Goal: Information Seeking & Learning: Learn about a topic

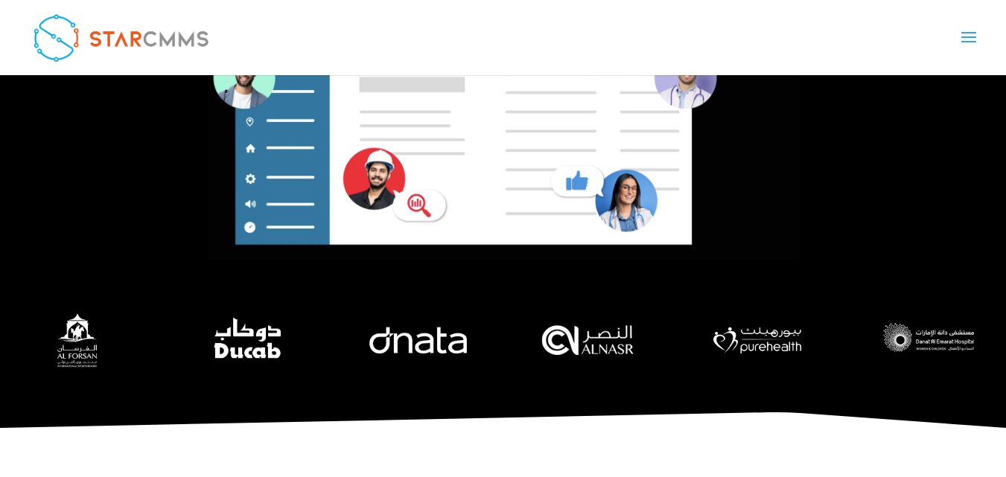
scroll to position [6115, 0]
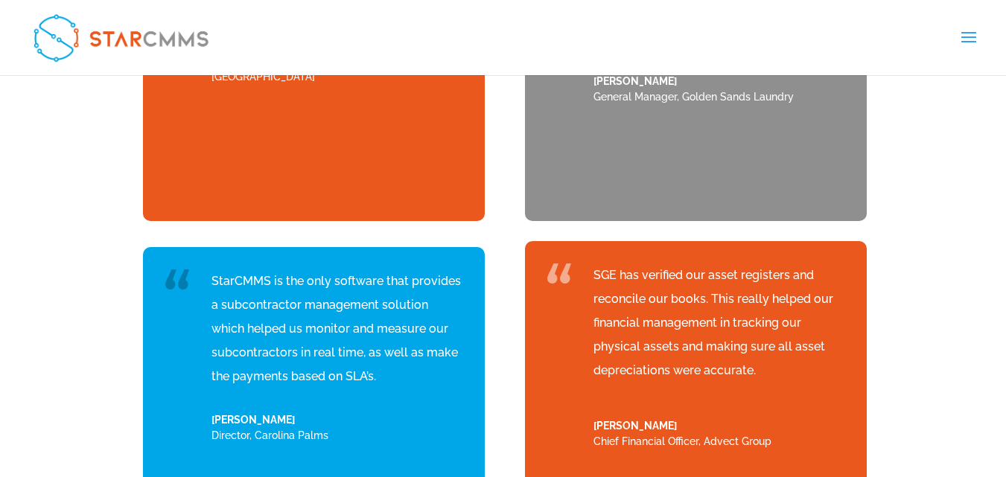
click at [0, 0] on link "Features" at bounding box center [0, 0] width 0 height 0
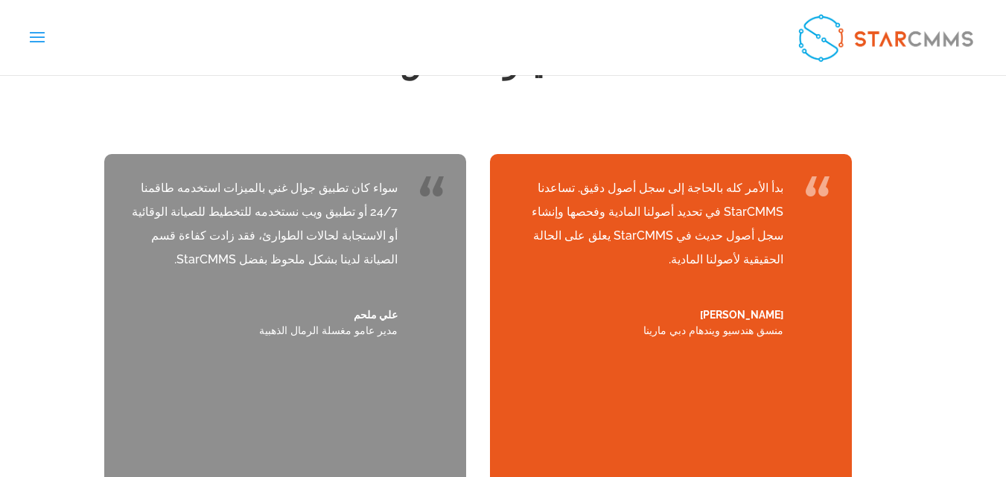
scroll to position [5946, 0]
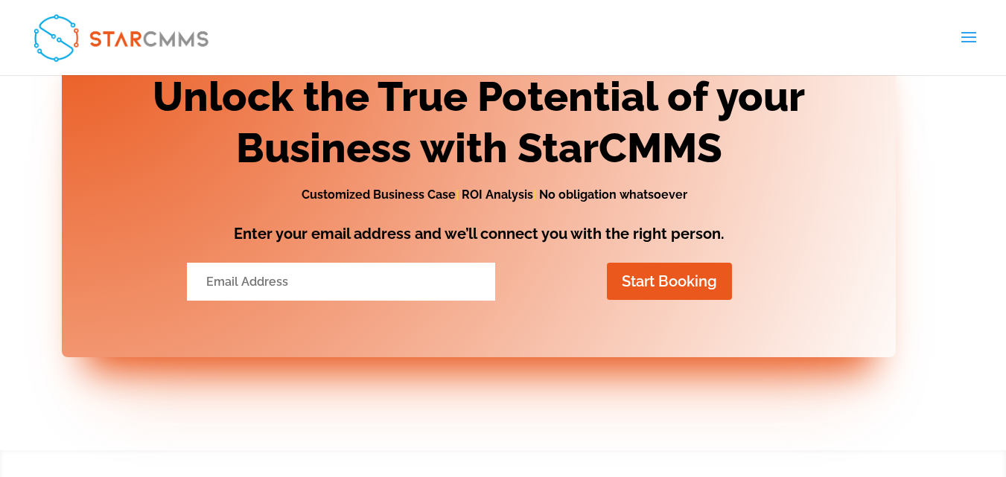
scroll to position [2985, 0]
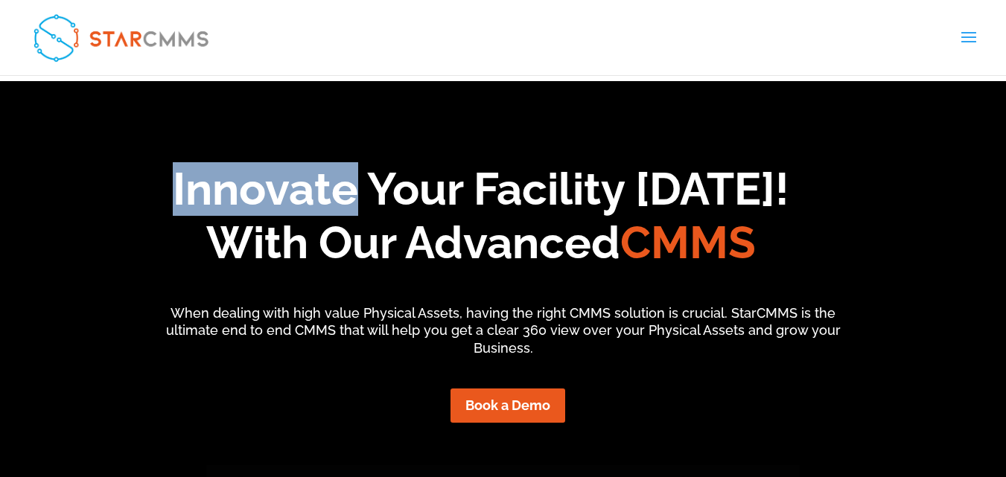
drag, startPoint x: 349, startPoint y: 191, endPoint x: 154, endPoint y: 185, distance: 195.2
click at [154, 185] on h1 "Innovate Your Facility Today! With Our Advanced CMMS" at bounding box center [481, 219] width 1034 height 115
copy h1 "Innovate"
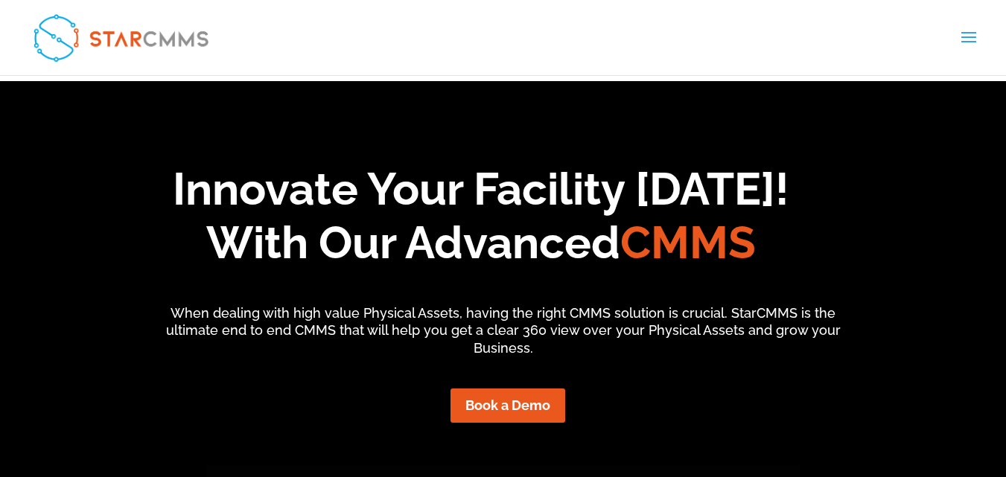
click at [850, 167] on h1 "Innovate Your Facility Today! With Our Advanced CMMS" at bounding box center [481, 219] width 1034 height 115
click at [670, 437] on div "Book a Demo" at bounding box center [503, 418] width 989 height 68
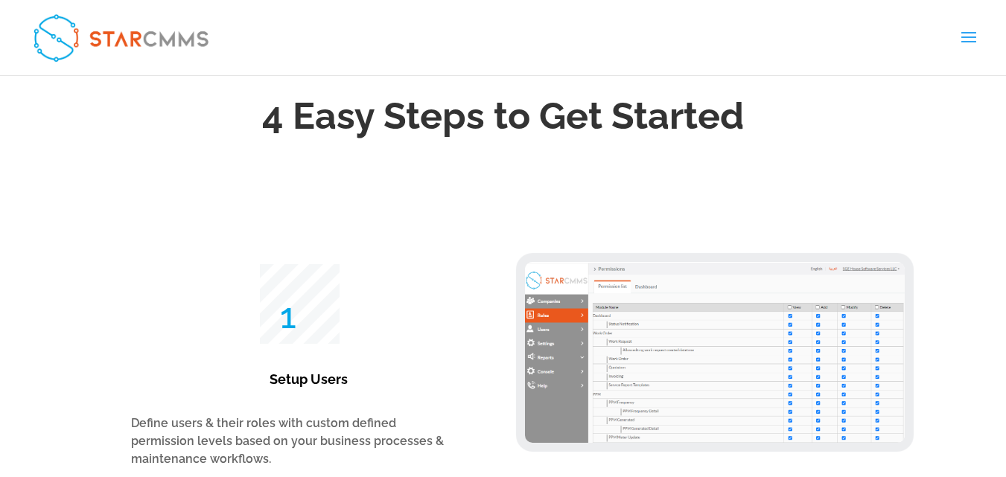
scroll to position [2755, 0]
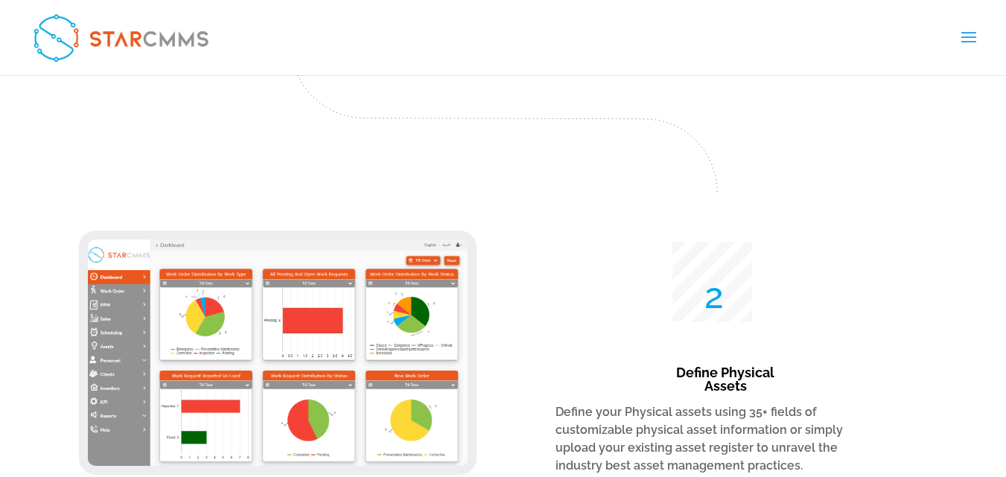
click at [0, 0] on link "Features" at bounding box center [0, 0] width 0 height 0
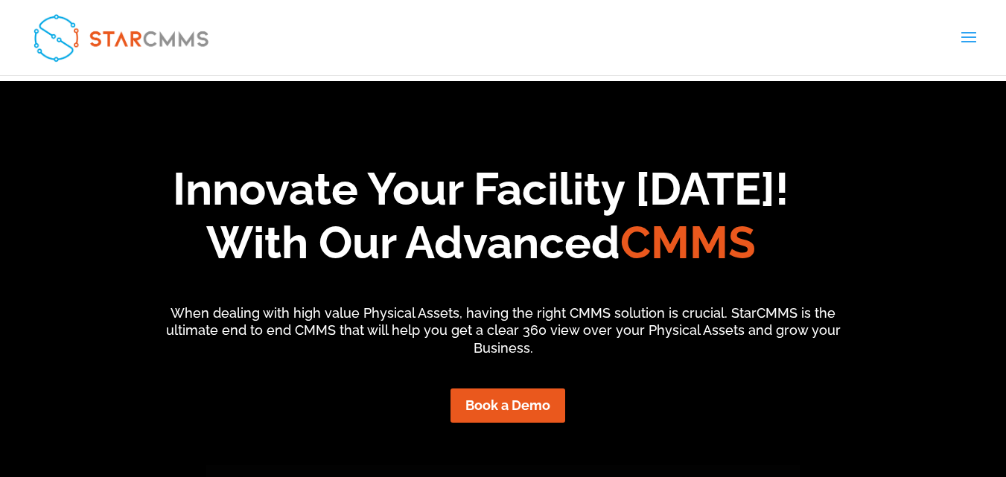
scroll to position [124, 226]
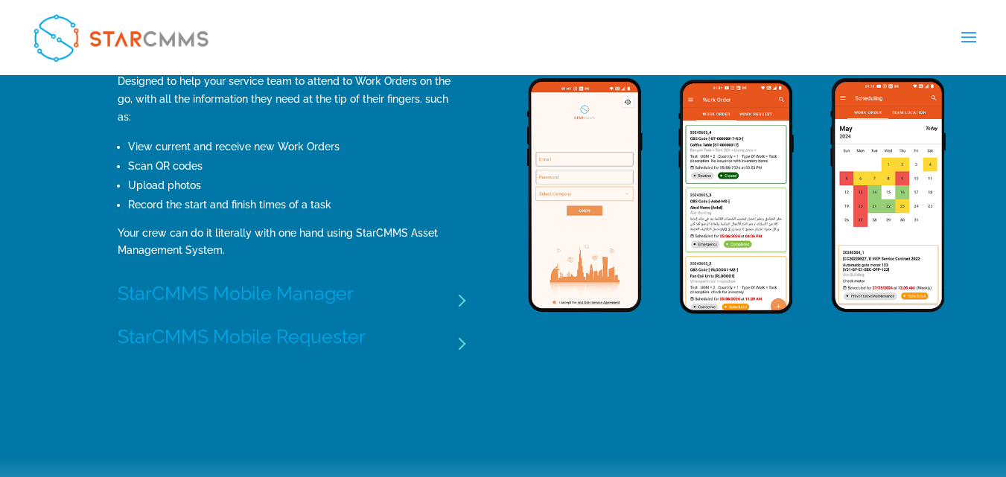
scroll to position [1787, 0]
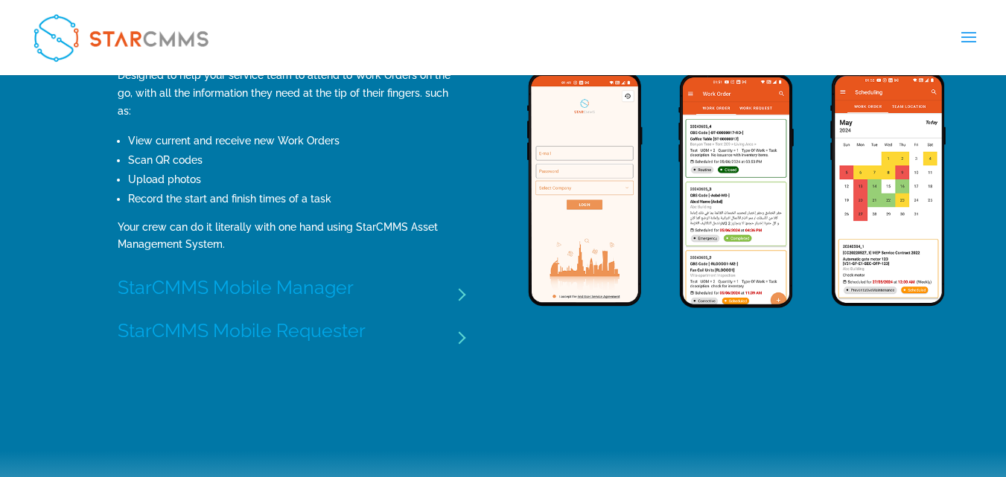
click at [461, 278] on h3 "StarCMMS Mobile Manager" at bounding box center [291, 287] width 346 height 19
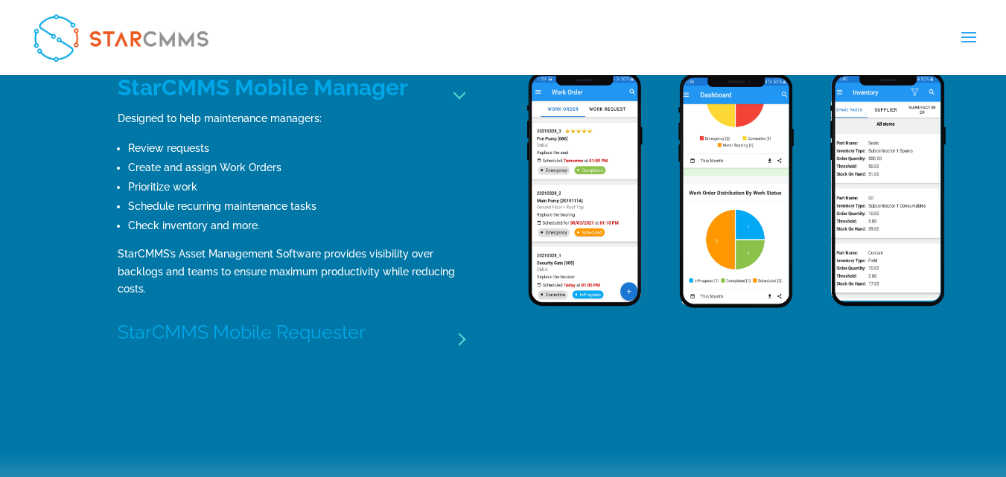
click at [445, 337] on h3 "StarCMMS Mobile Requester" at bounding box center [291, 332] width 346 height 19
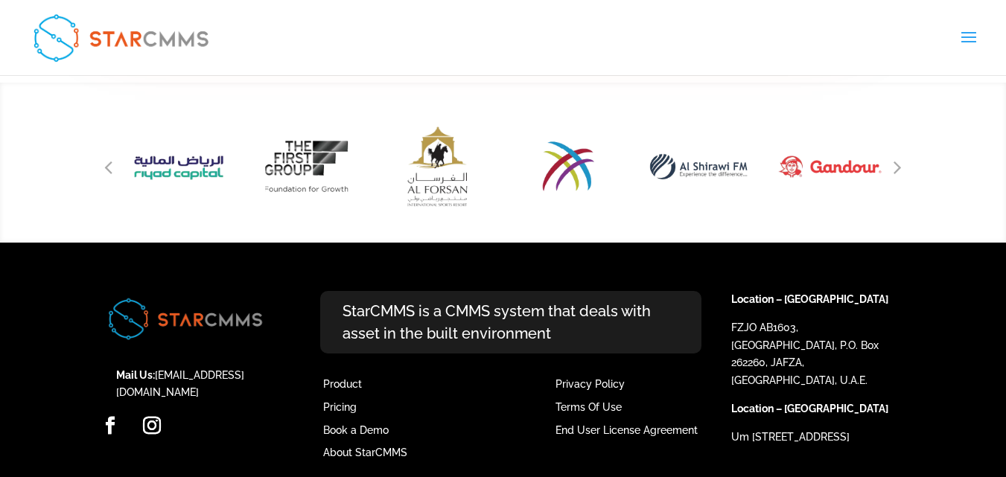
scroll to position [3558, 0]
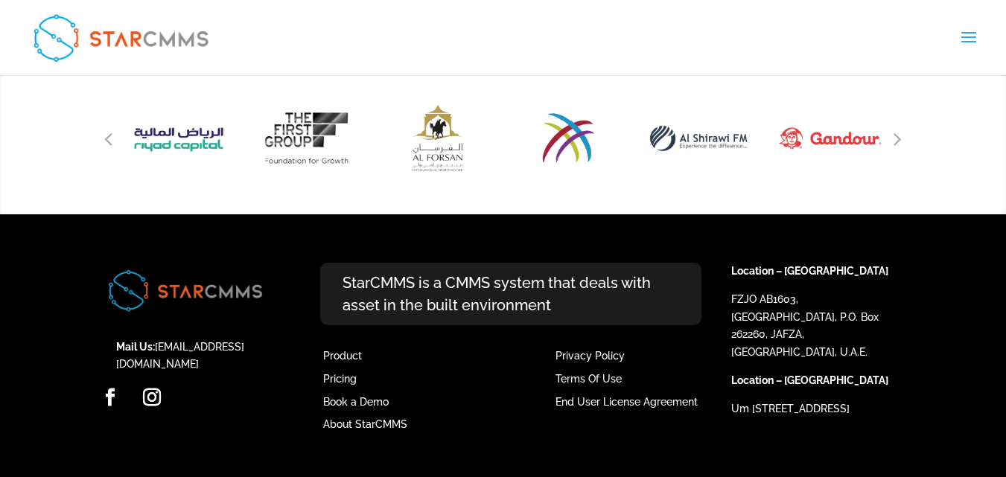
click at [0, 0] on link "Streamline your workflows" at bounding box center [0, 0] width 0 height 0
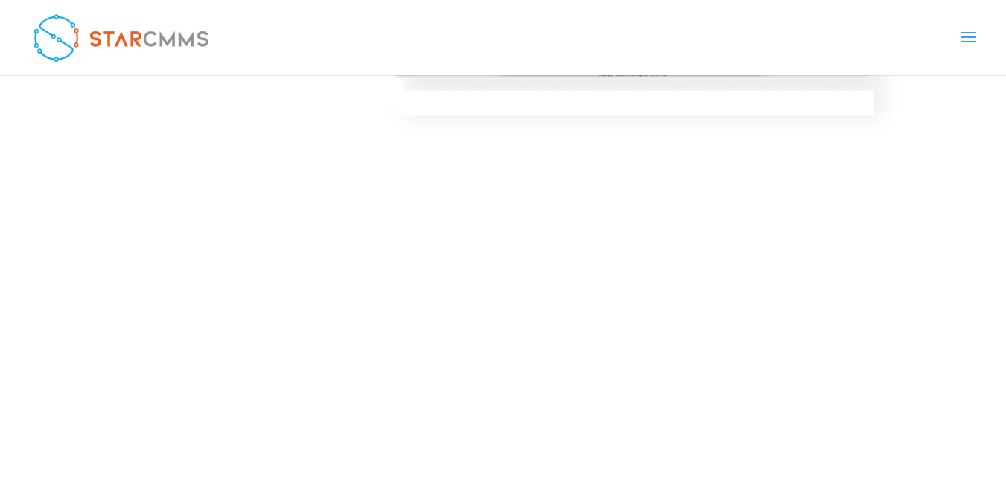
scroll to position [2675, 0]
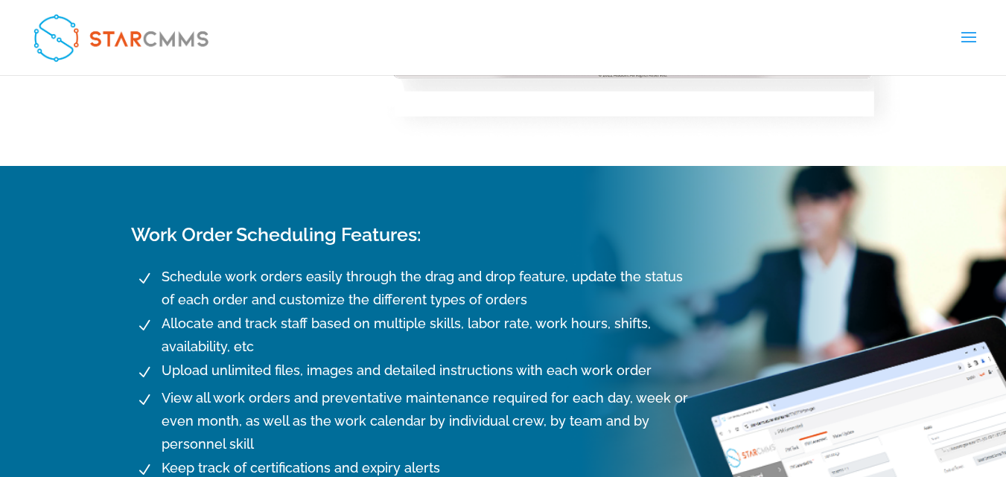
click at [0, 0] on link "Solutions" at bounding box center [0, 0] width 0 height 0
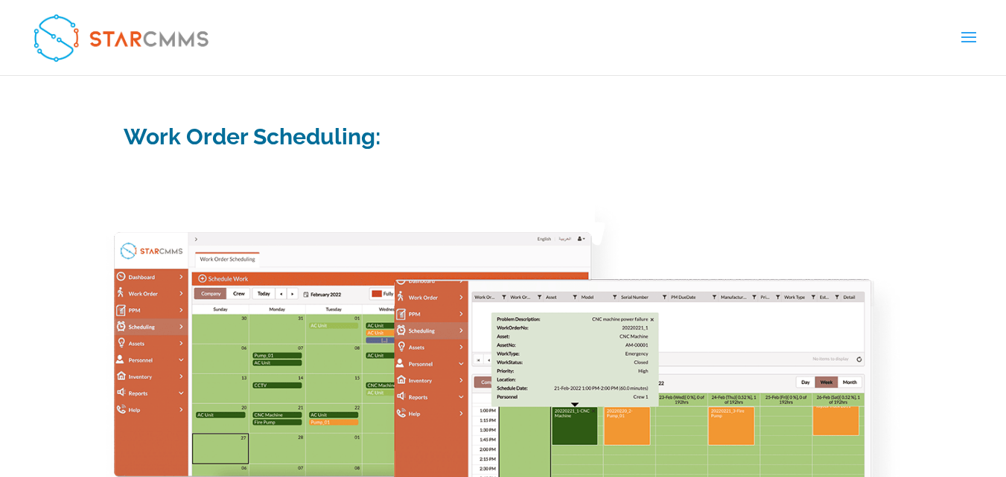
scroll to position [2040, 0]
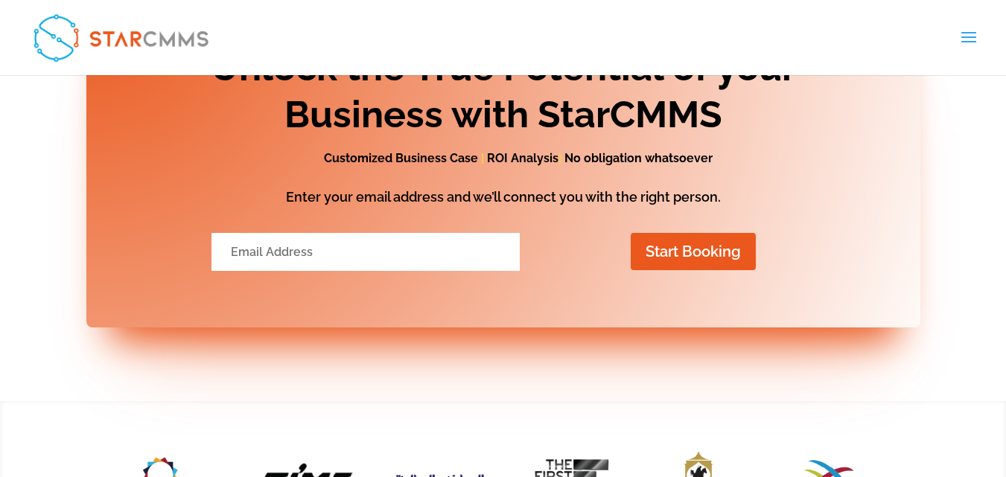
scroll to position [1564, 0]
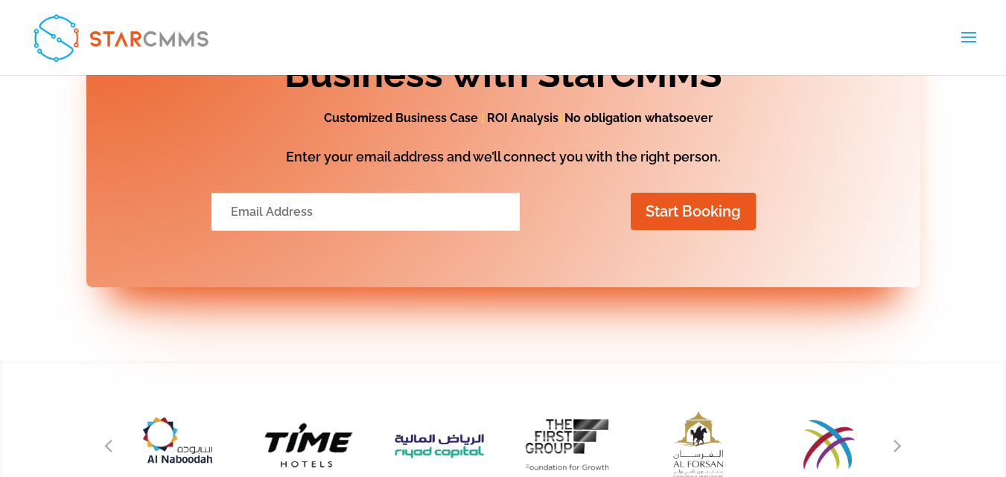
click at [0, 0] on link "Healthcare" at bounding box center [0, 0] width 0 height 0
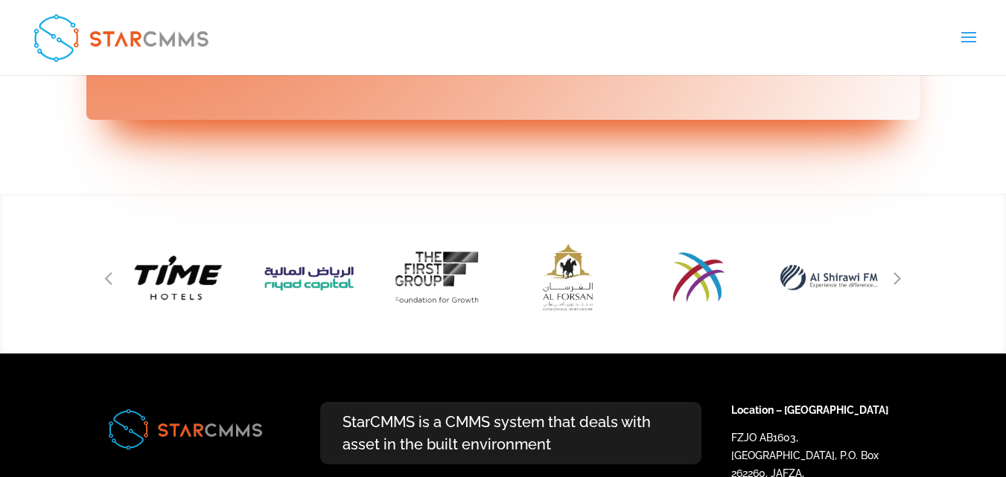
scroll to position [2927, 0]
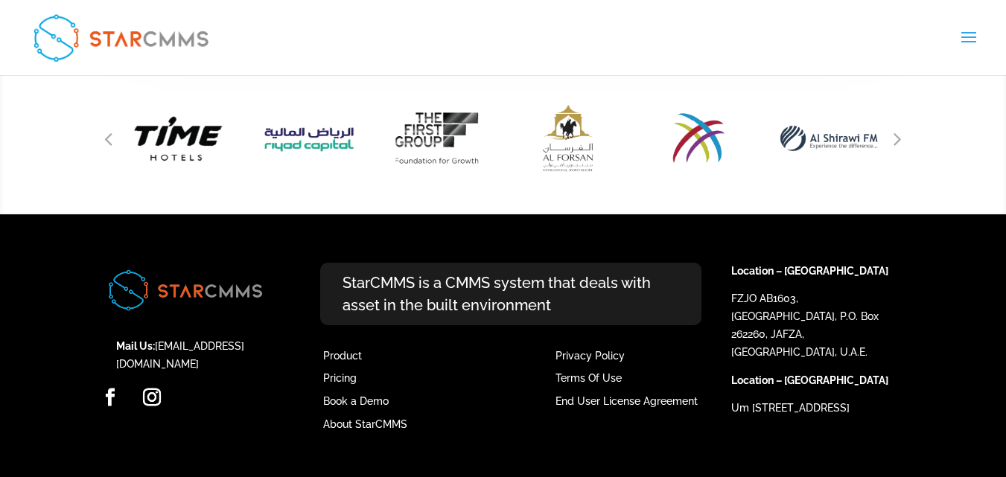
click at [0, 0] on link "Pricing" at bounding box center [0, 0] width 0 height 0
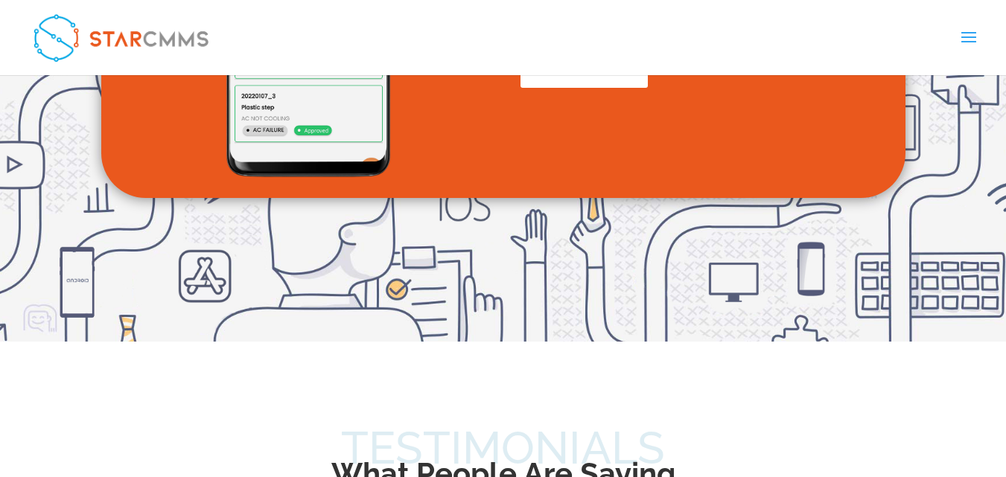
scroll to position [3574, 0]
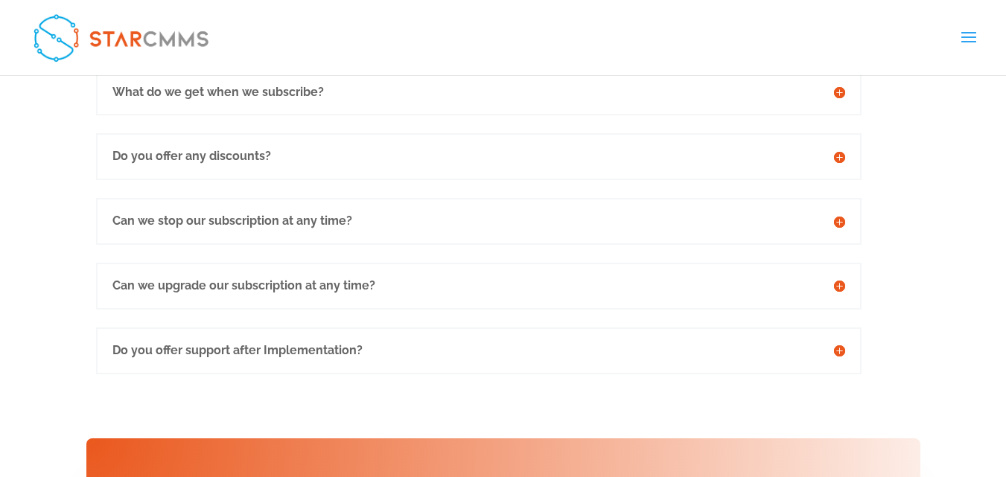
scroll to position [4243, 0]
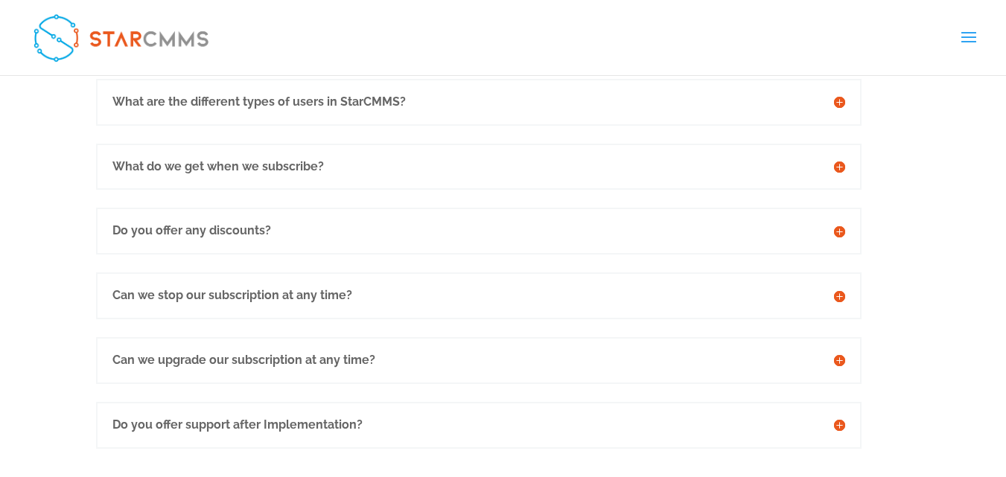
click at [147, 54] on img at bounding box center [120, 37] width 191 height 63
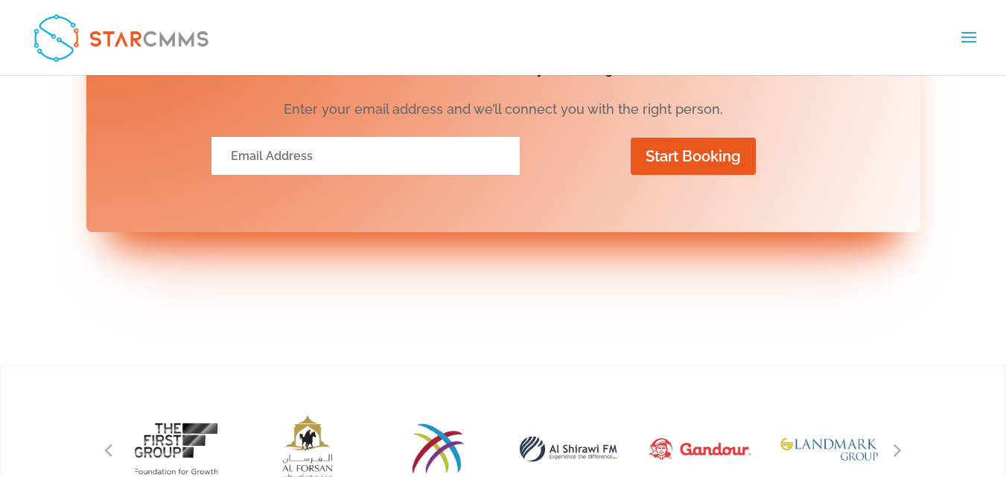
scroll to position [3643, 0]
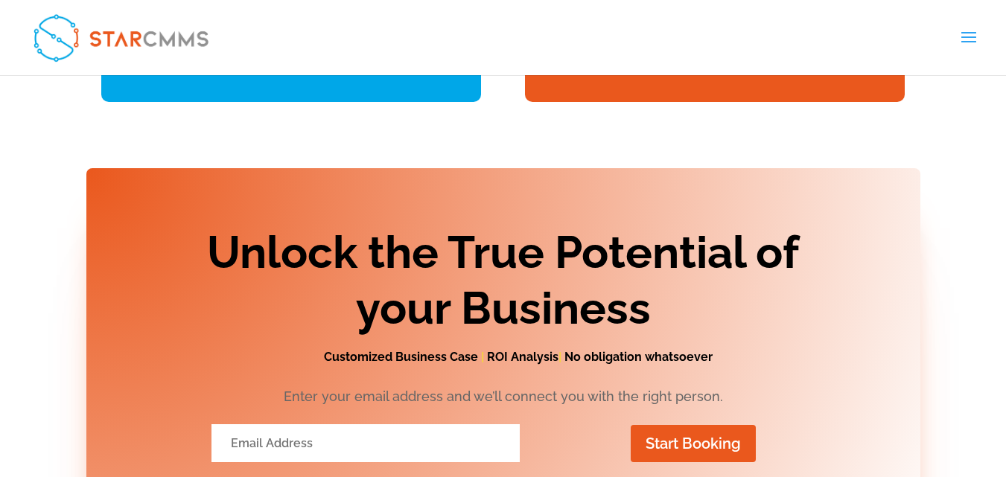
click at [0, 0] on link "Asset Consulting" at bounding box center [0, 0] width 0 height 0
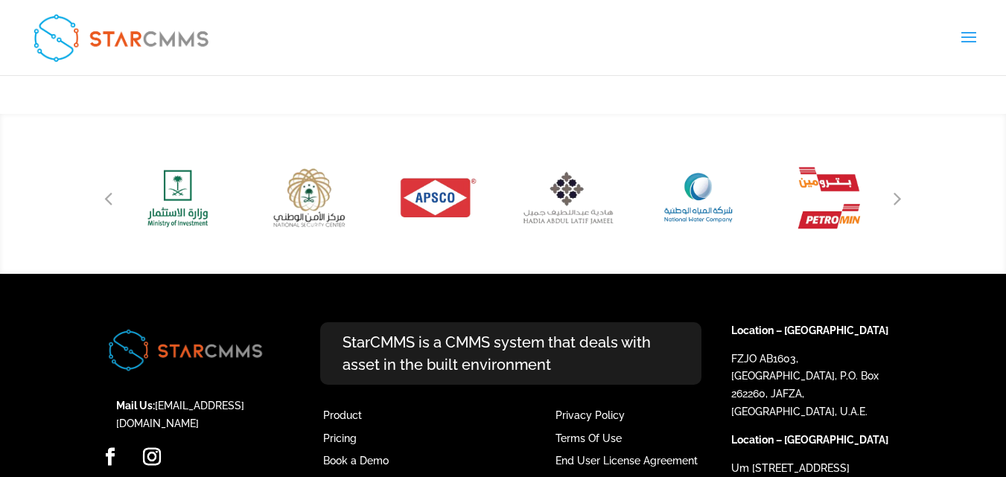
scroll to position [2899, 0]
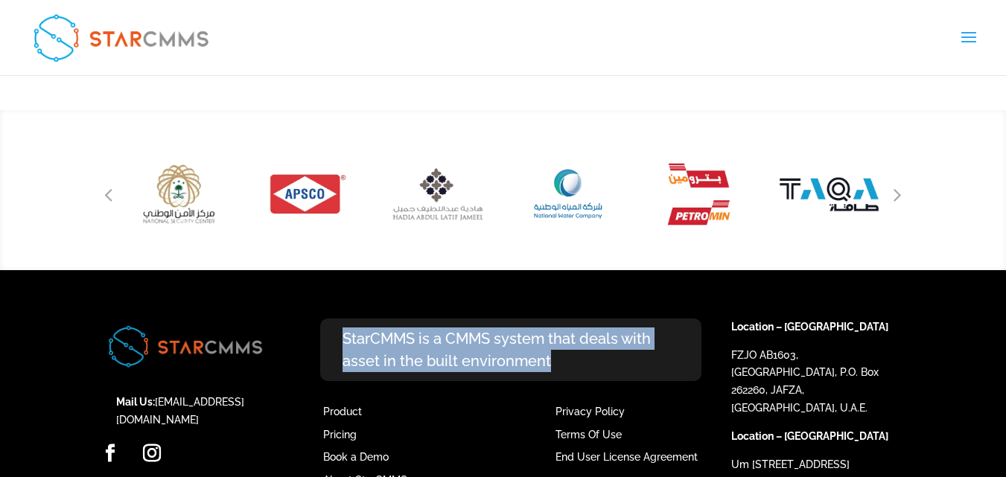
drag, startPoint x: 557, startPoint y: 308, endPoint x: 340, endPoint y: 286, distance: 217.8
click at [340, 319] on p "StarCMMS is a CMMS system that deals with asset in the built environment" at bounding box center [510, 350] width 381 height 63
click at [378, 319] on p "StarCMMS is a CMMS system that deals with asset in the built environment" at bounding box center [510, 350] width 381 height 63
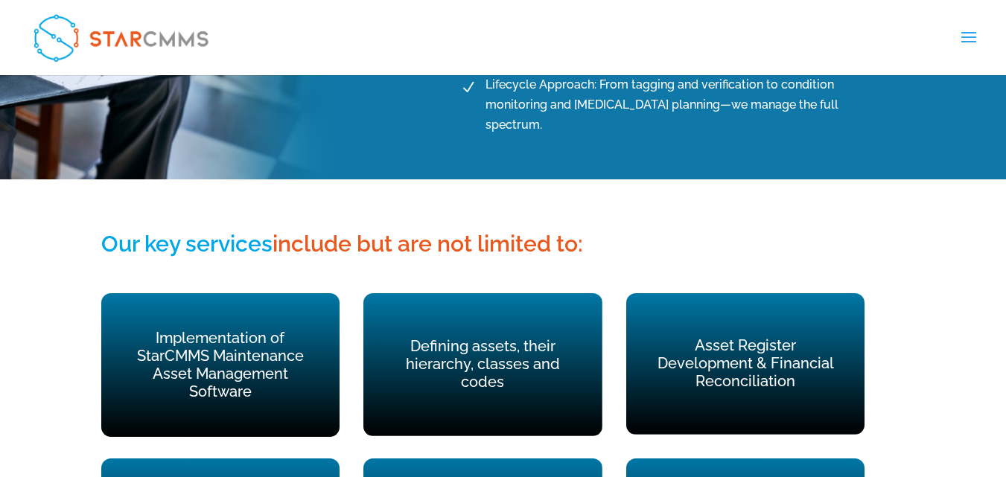
scroll to position [516, 0]
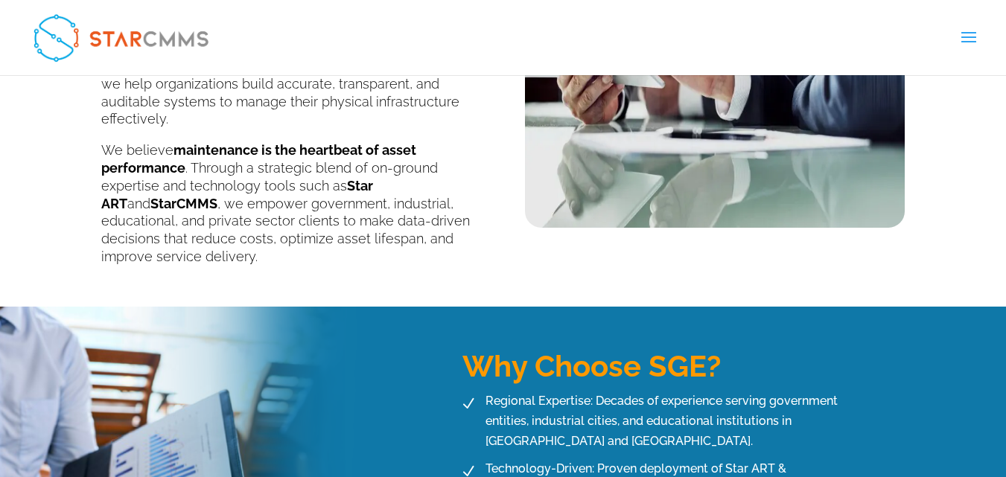
click at [0, 0] on link "Resources" at bounding box center [0, 0] width 0 height 0
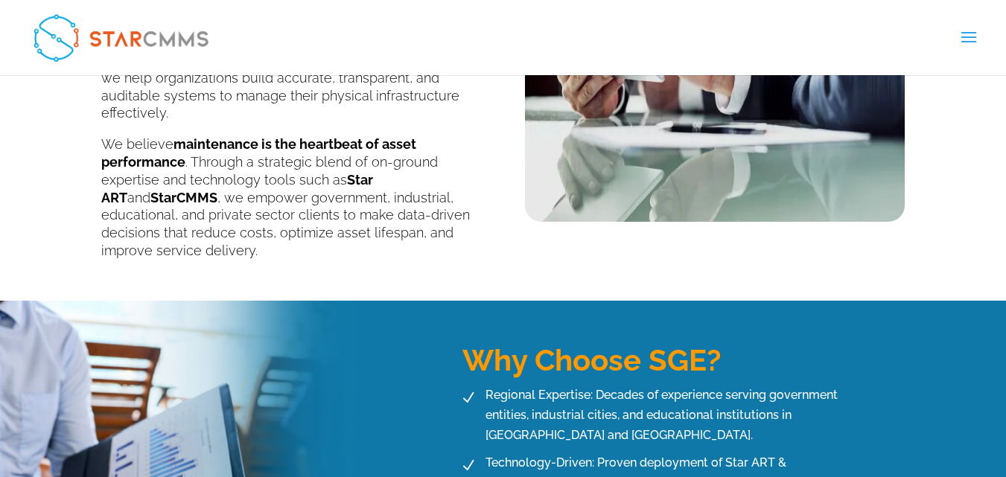
scroll to position [745, 0]
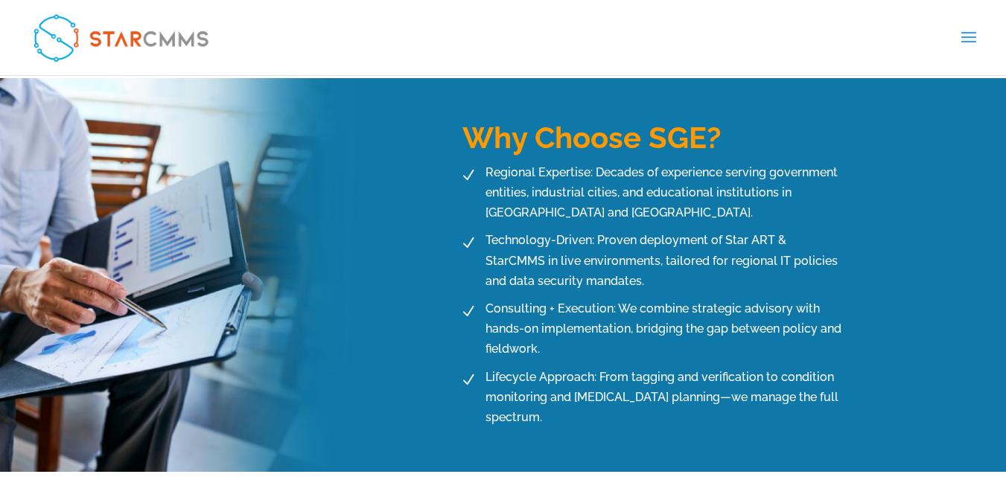
click at [377, 280] on div "Why Choose SGE? N Regional Expertise: Decades of experience serving government …" at bounding box center [503, 275] width 804 height 394
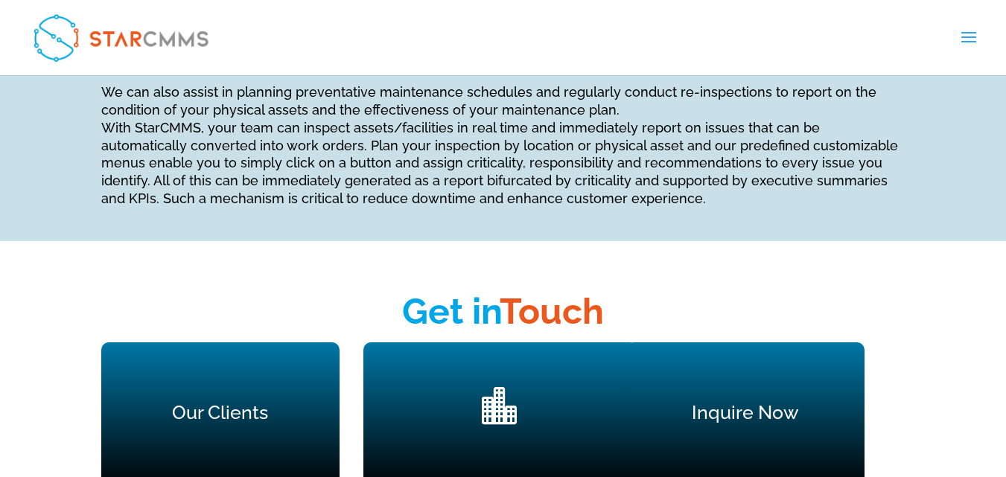
scroll to position [2899, 0]
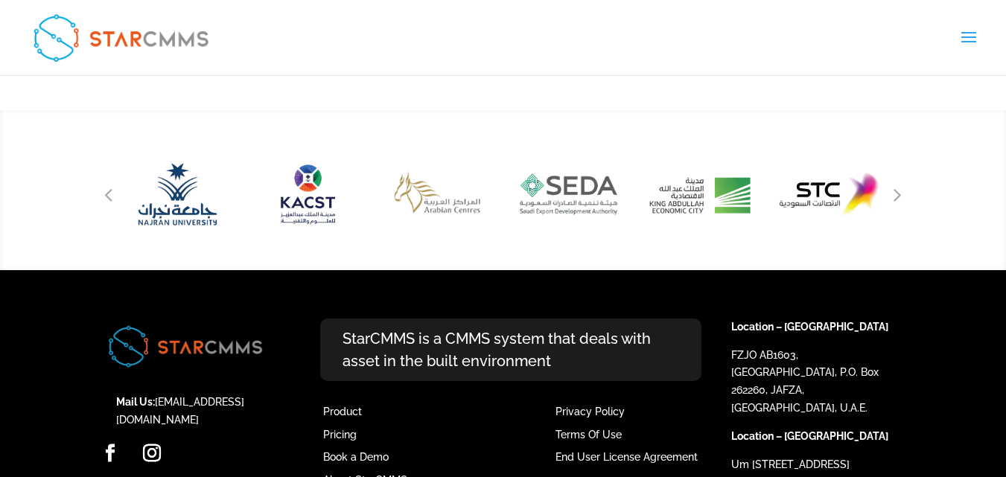
click at [0, 0] on link "Blog" at bounding box center [0, 0] width 0 height 0
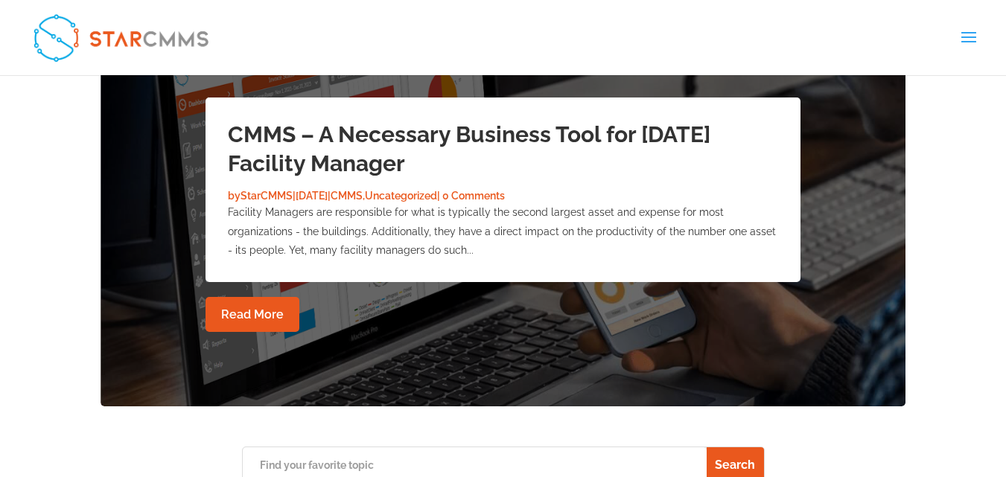
scroll to position [372, 0]
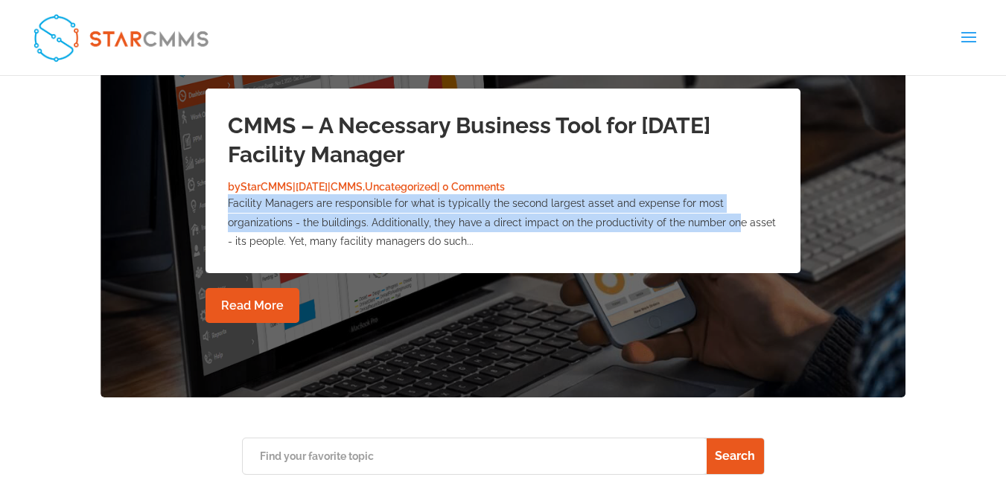
drag, startPoint x: 660, startPoint y: 224, endPoint x: 149, endPoint y: 204, distance: 511.2
click at [162, 206] on div "CMMS – A Necessary Business Tool for [DATE] Facility Manager by StarCMMS | [DAT…" at bounding box center [503, 221] width 708 height 354
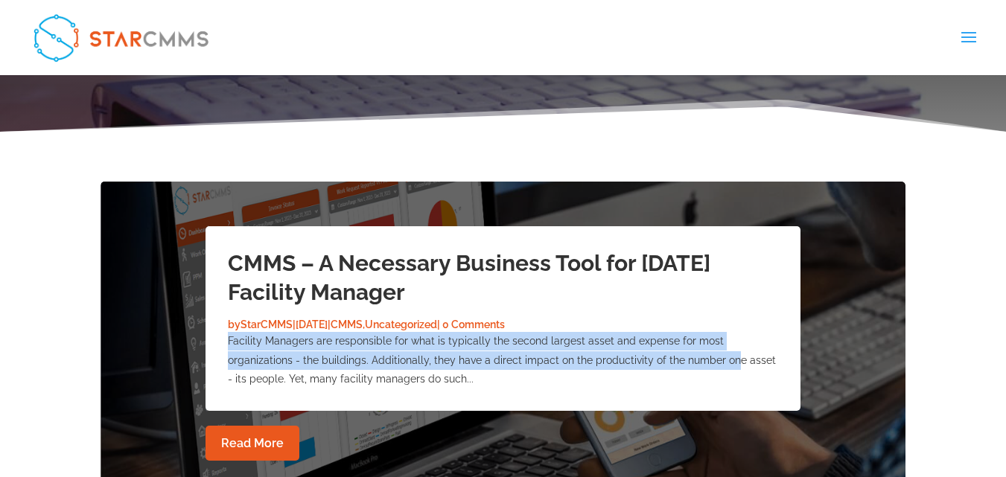
scroll to position [223, 0]
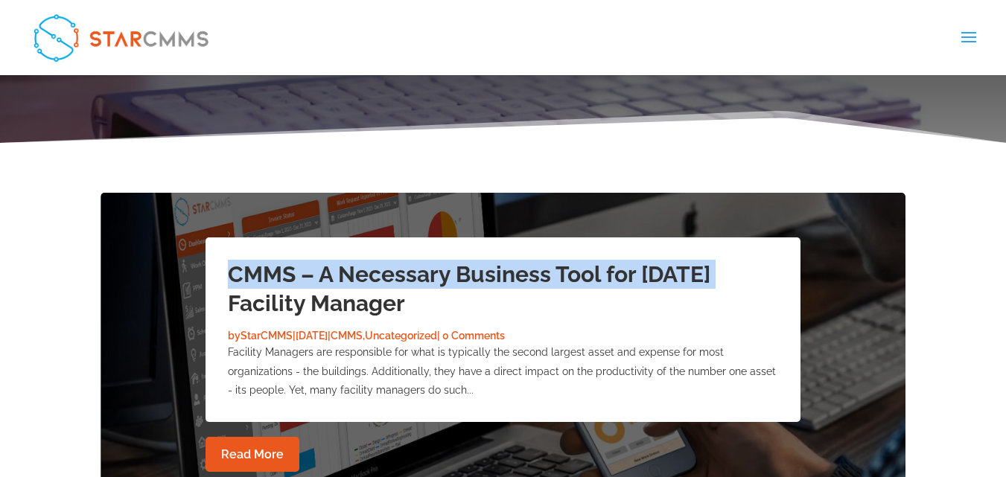
drag, startPoint x: 746, startPoint y: 259, endPoint x: 120, endPoint y: 226, distance: 627.1
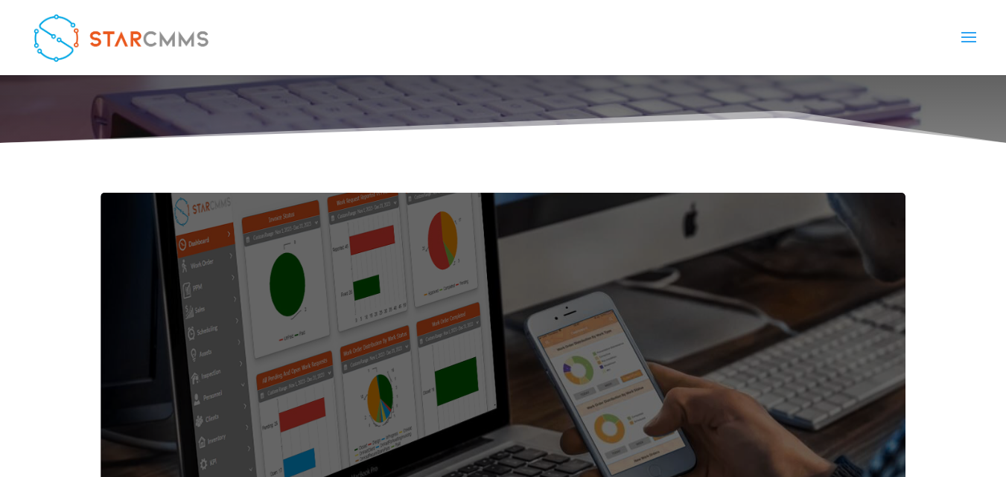
click at [411, 187] on div "CMMS – A Necessary Business Tool for [DATE] Facility Manager by StarCMMS | [DAT…" at bounding box center [503, 370] width 805 height 394
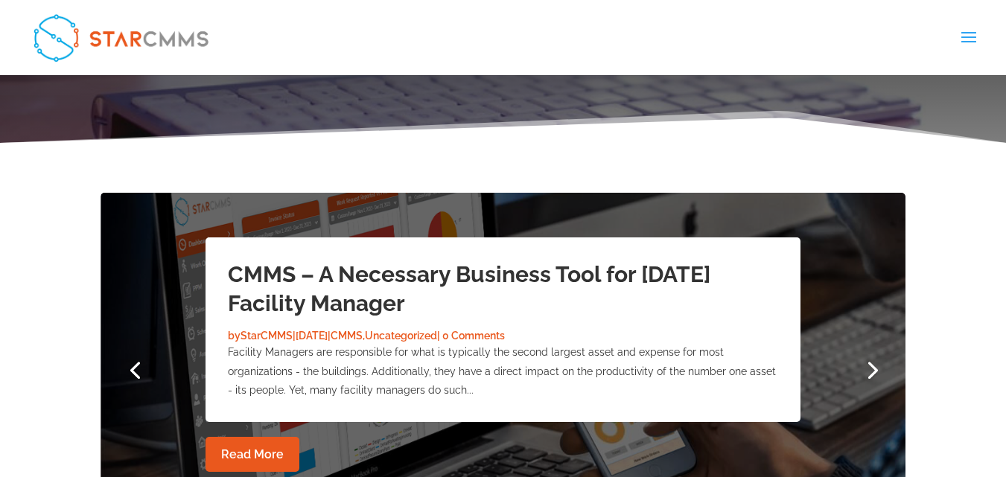
scroll to position [298, 0]
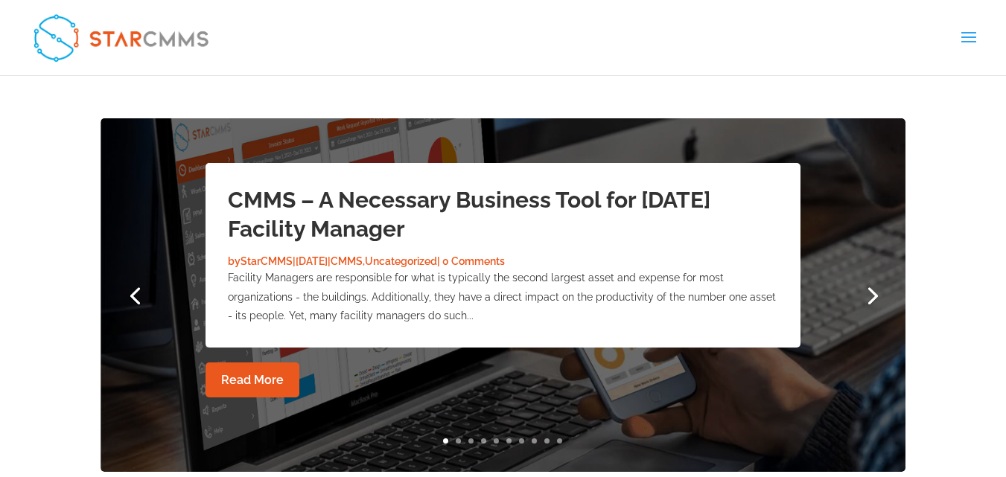
click at [867, 295] on link "Next" at bounding box center [871, 295] width 36 height 36
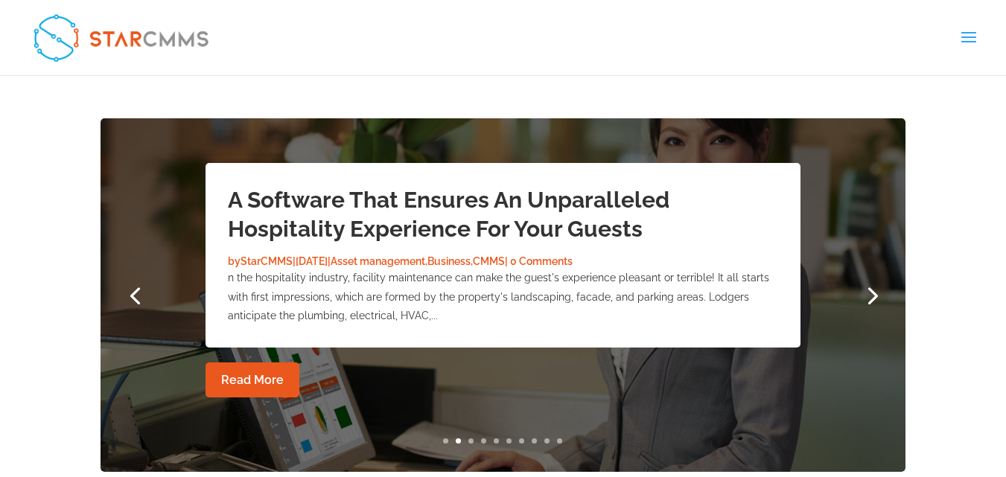
click at [867, 295] on link "Next" at bounding box center [871, 295] width 36 height 36
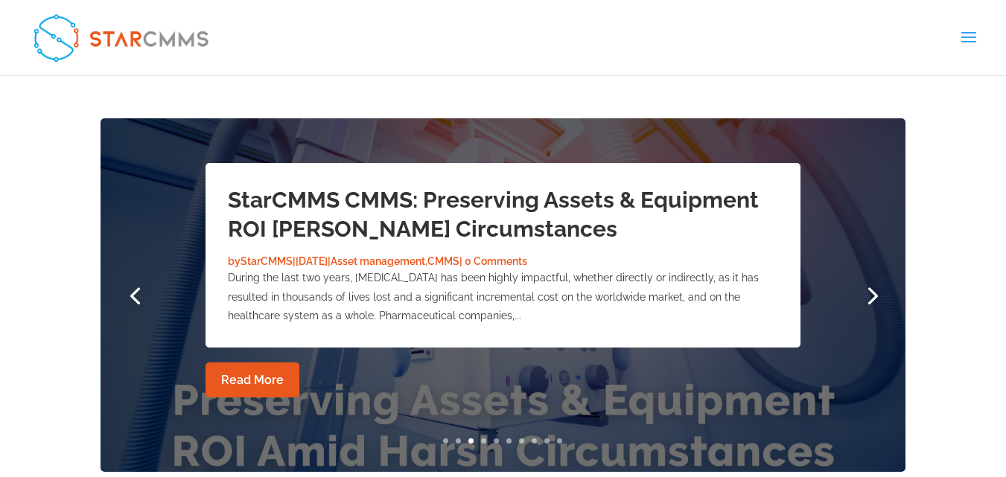
click at [867, 295] on link "Next" at bounding box center [871, 295] width 36 height 36
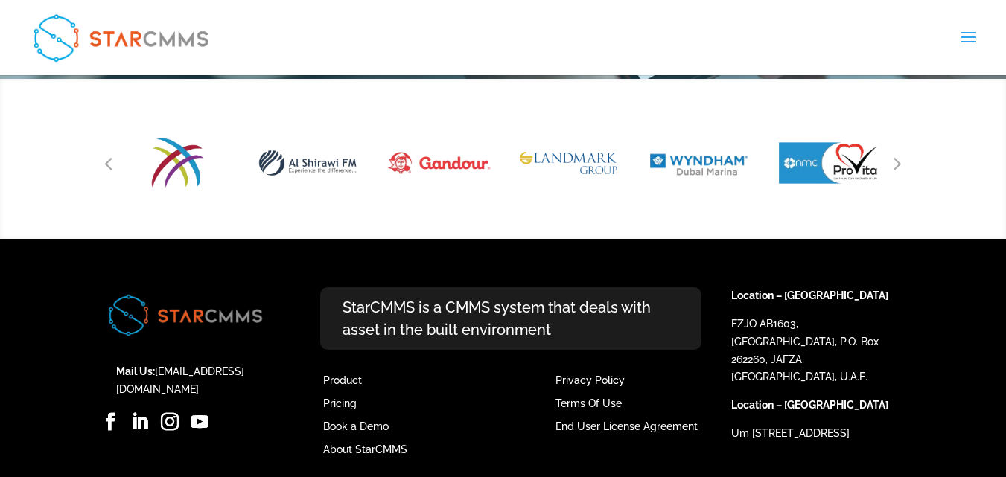
scroll to position [2766, 0]
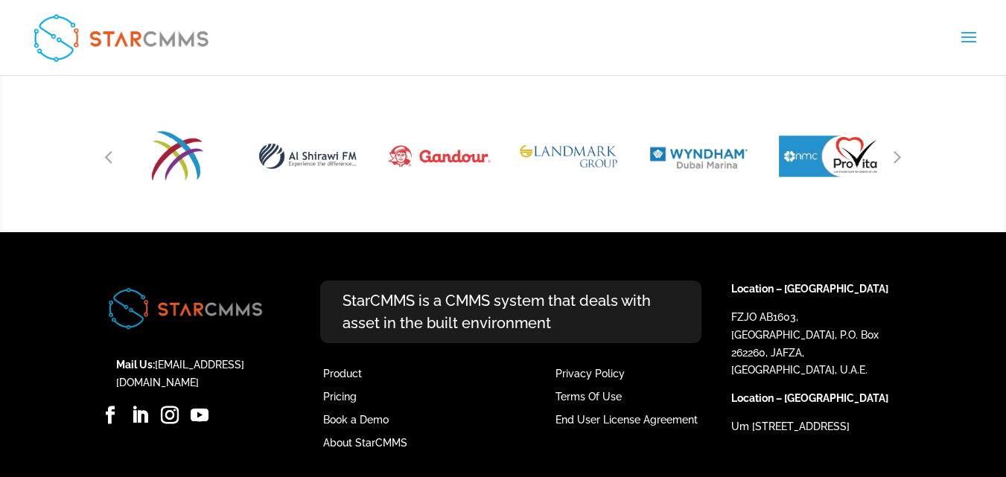
click at [0, 0] on link "Case studies" at bounding box center [0, 0] width 0 height 0
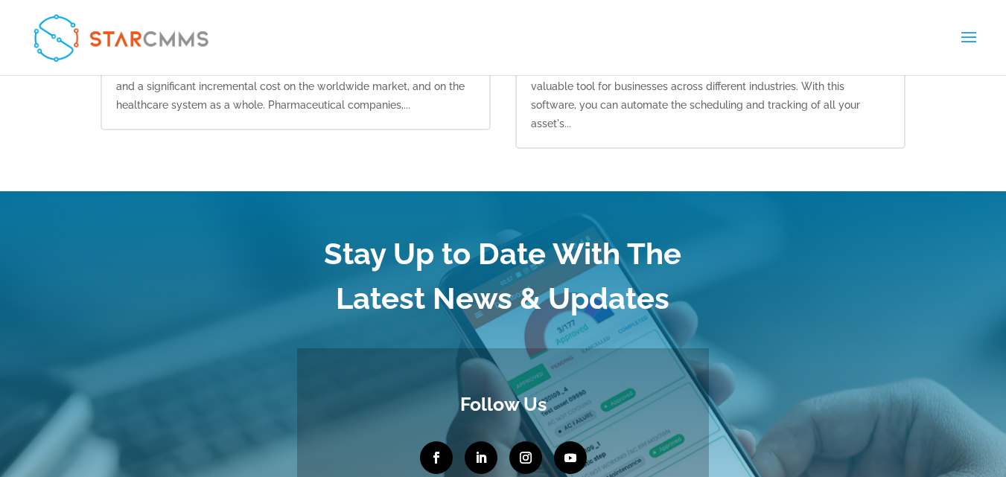
scroll to position [2171, 0]
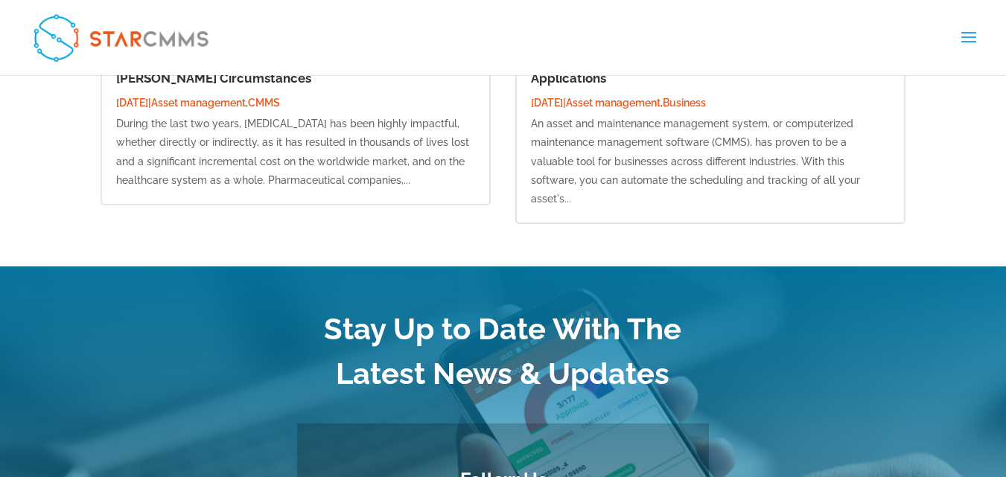
click at [0, 0] on link "Case studies" at bounding box center [0, 0] width 0 height 0
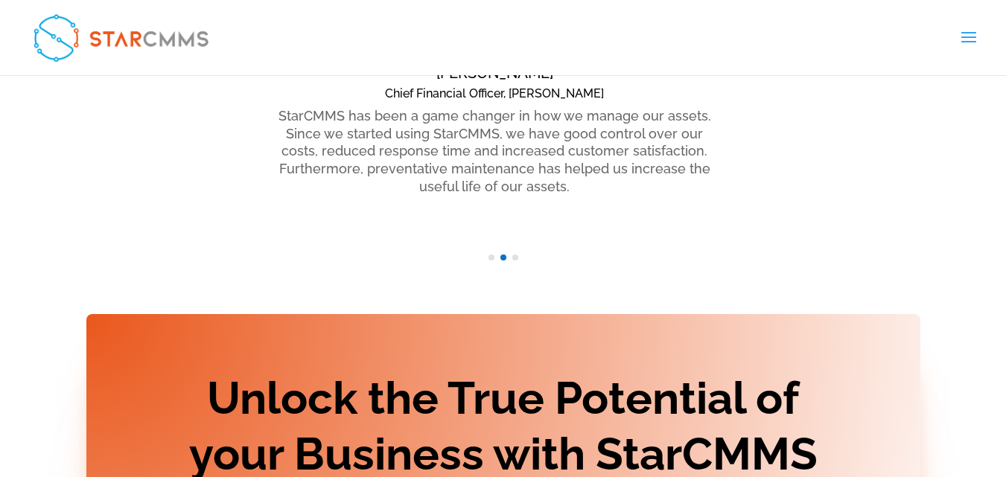
scroll to position [1008, 0]
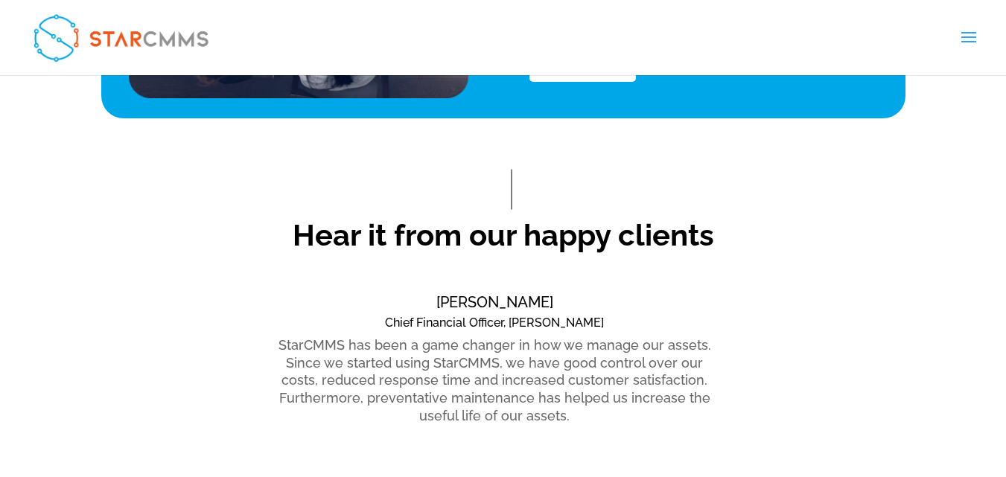
click at [0, 0] on link "Request Software Demo" at bounding box center [0, 0] width 0 height 0
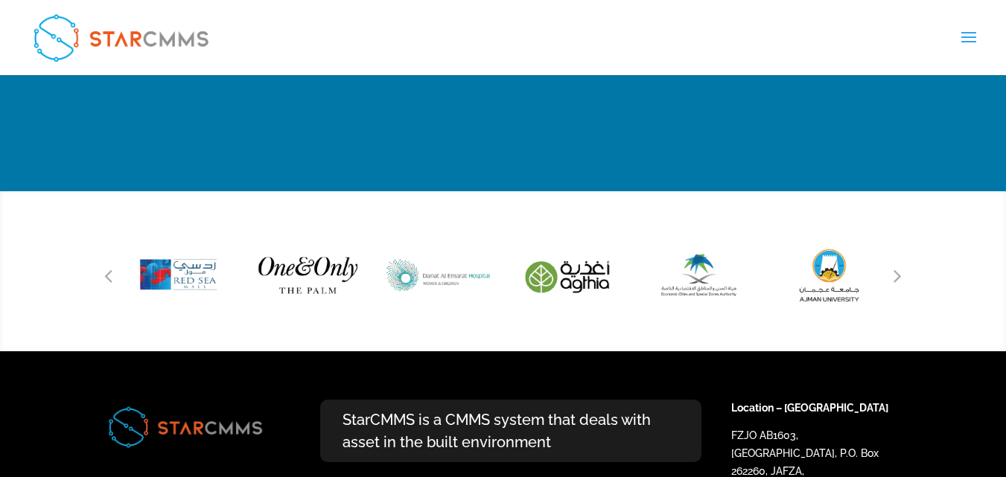
scroll to position [5700, 0]
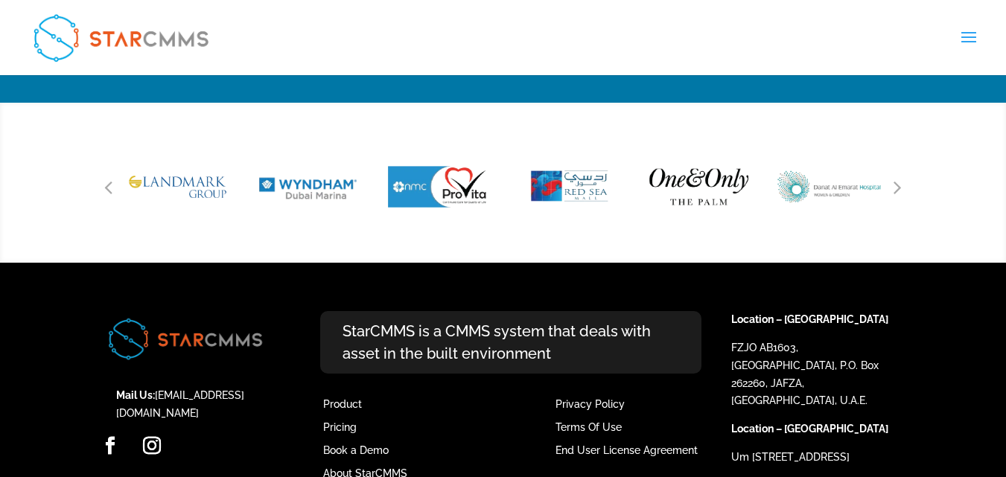
scroll to position [7437, 0]
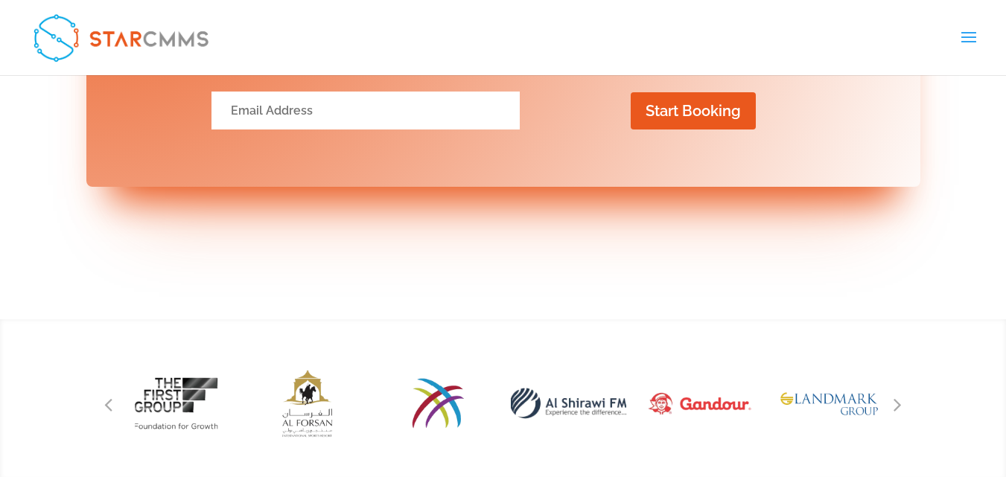
scroll to position [4090, 0]
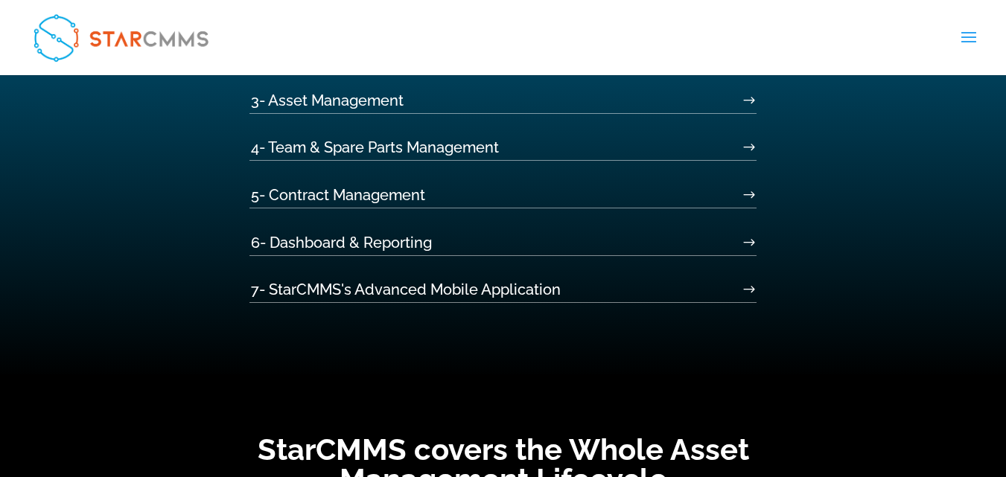
scroll to position [670, 0]
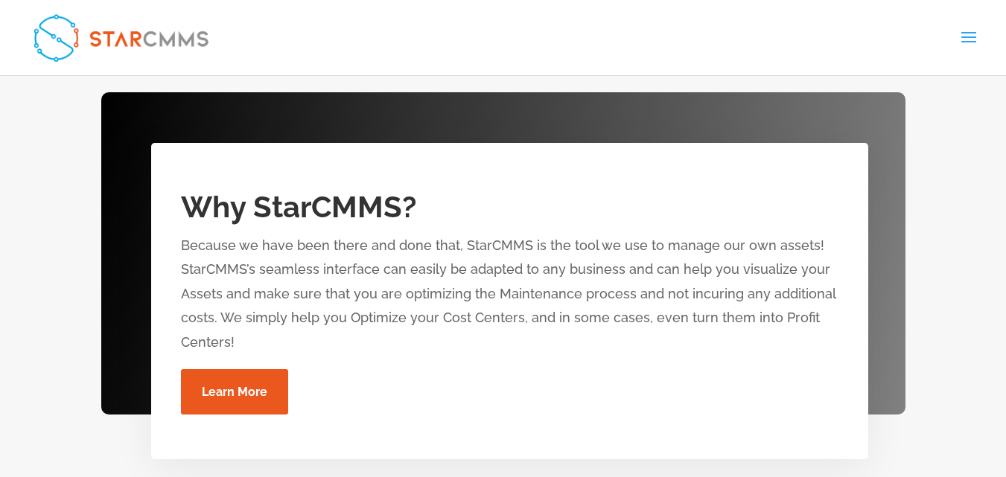
scroll to position [1489, 0]
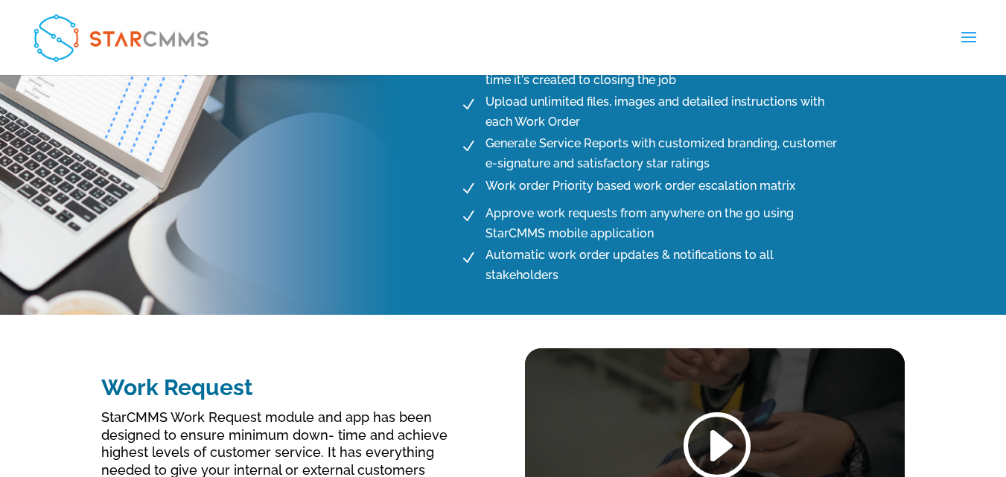
scroll to position [1415, 0]
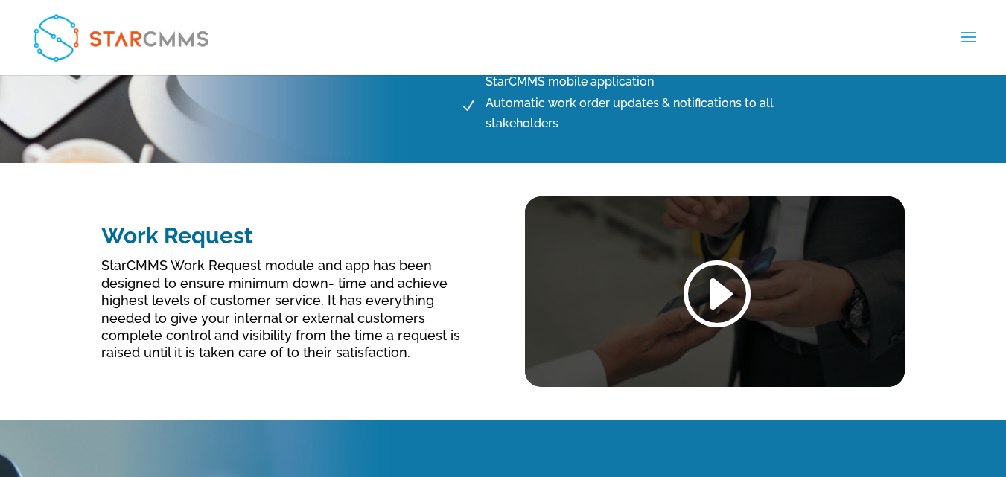
click at [725, 275] on link at bounding box center [714, 294] width 71 height 77
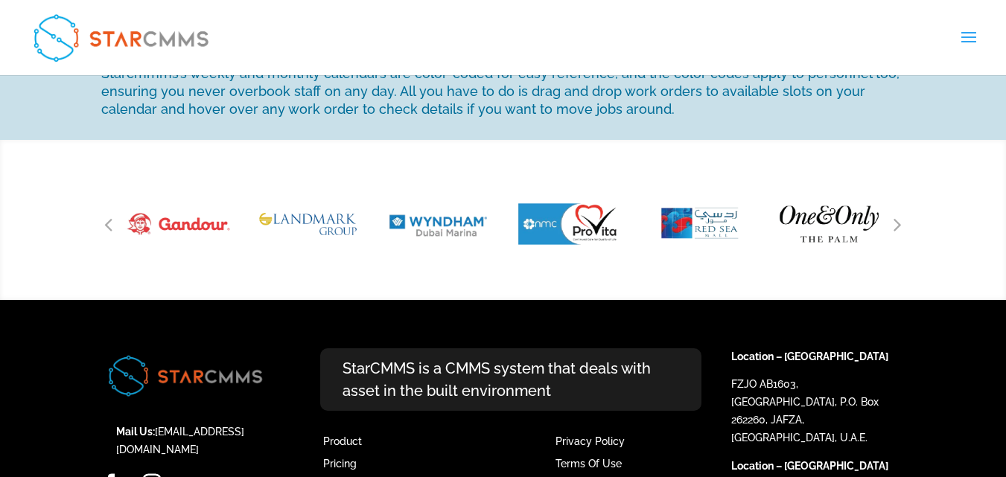
scroll to position [3351, 0]
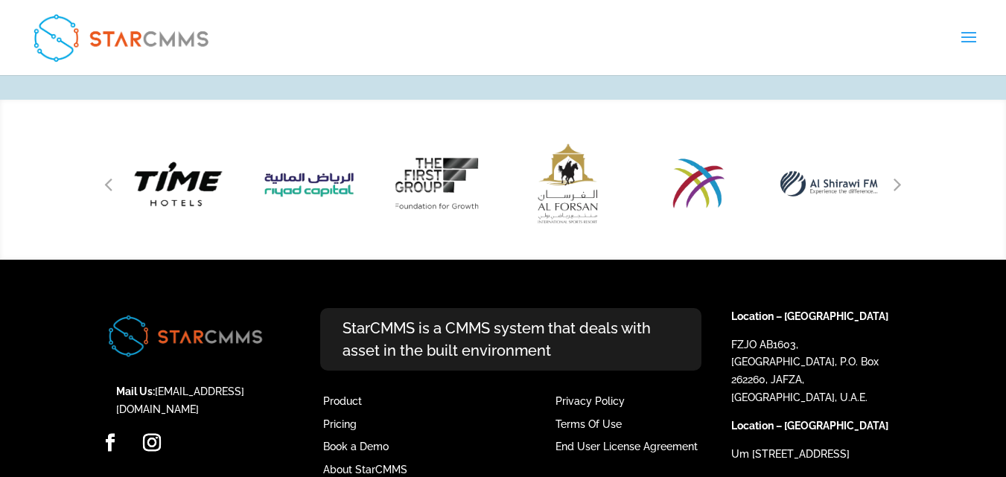
scroll to position [1307, 0]
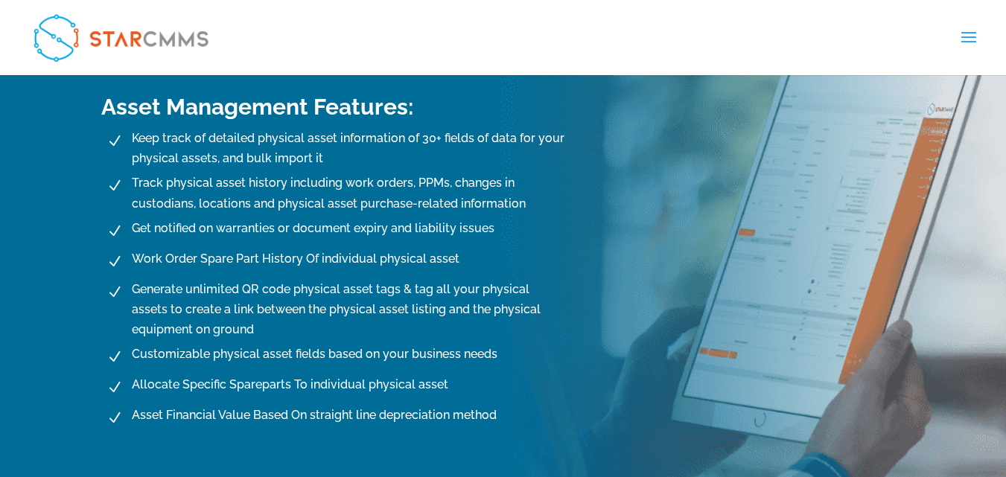
scroll to position [670, 0]
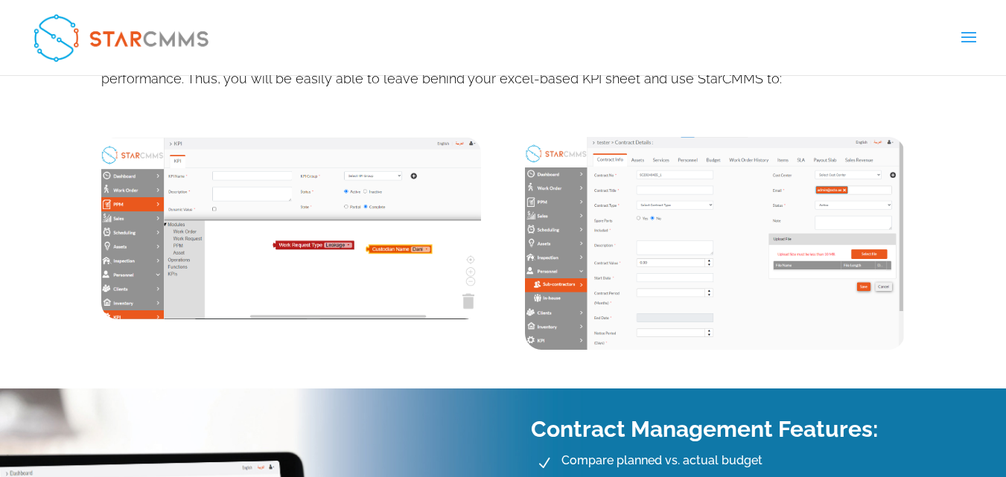
scroll to position [372, 0]
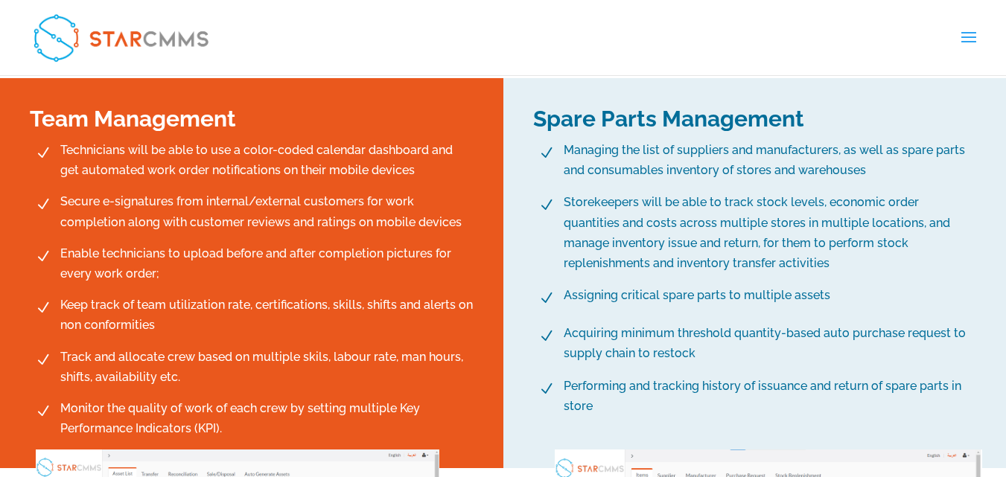
scroll to position [745, 0]
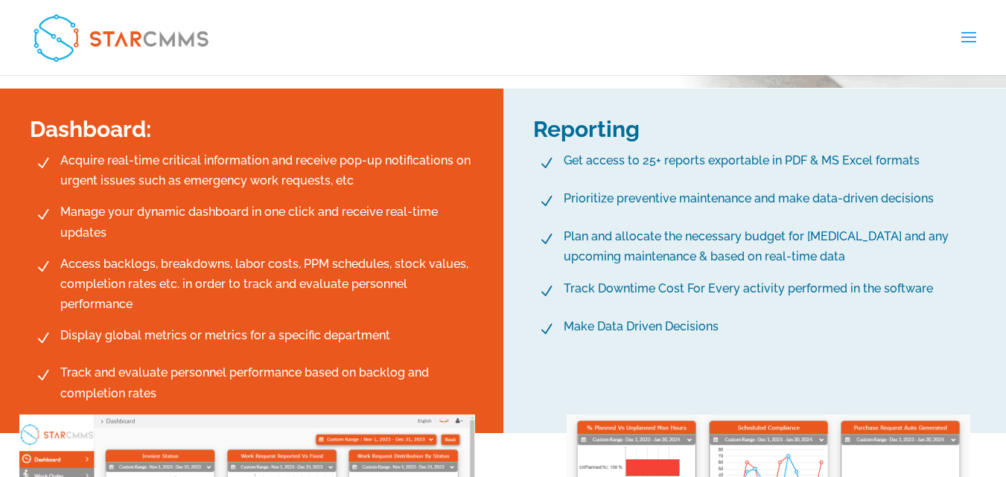
scroll to position [1191, 0]
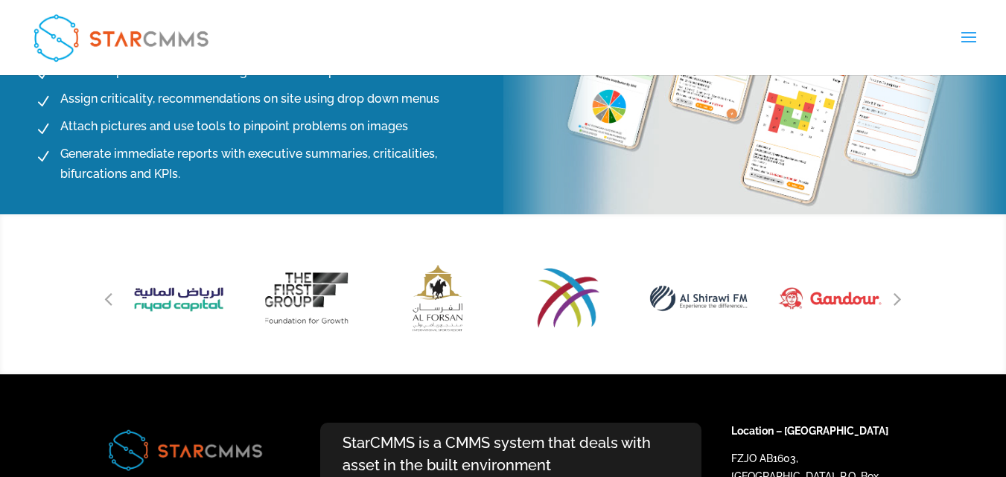
scroll to position [2961, 0]
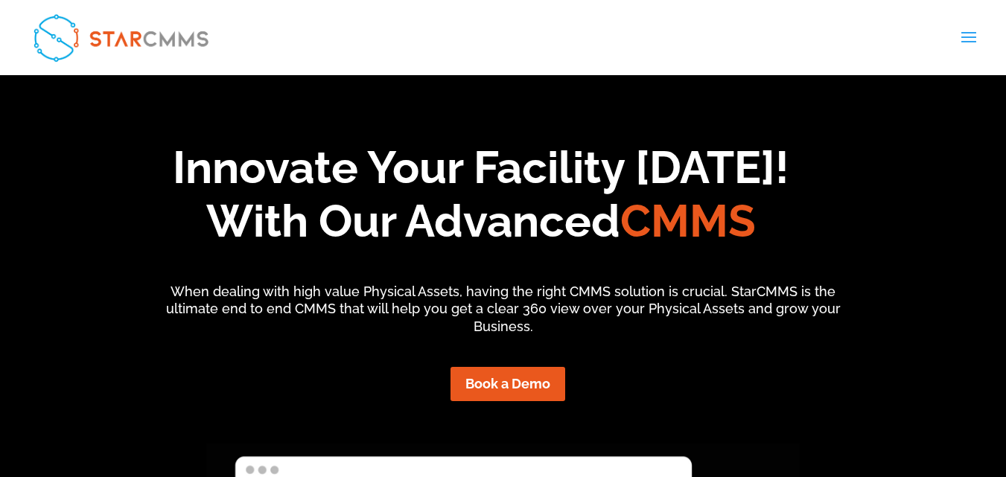
scroll to position [124, 226]
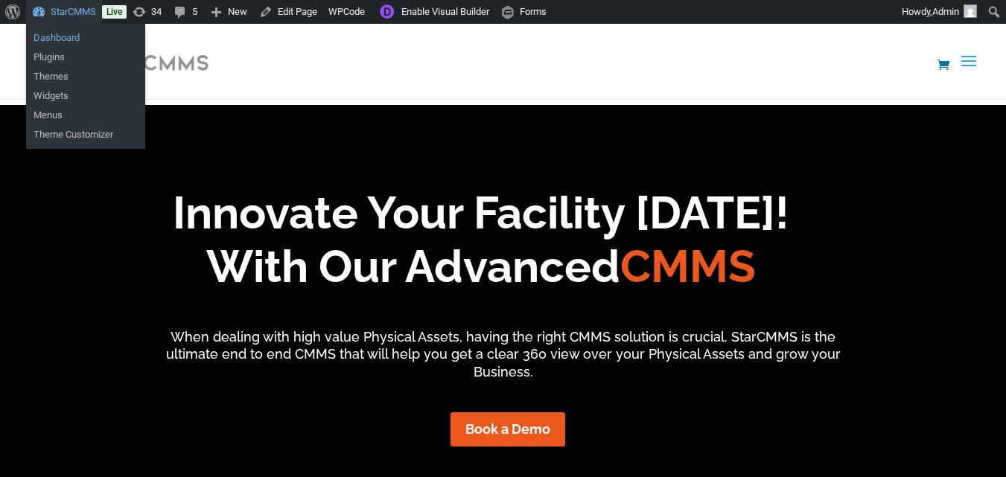
click at [71, 34] on link "Dashboard" at bounding box center [85, 37] width 119 height 19
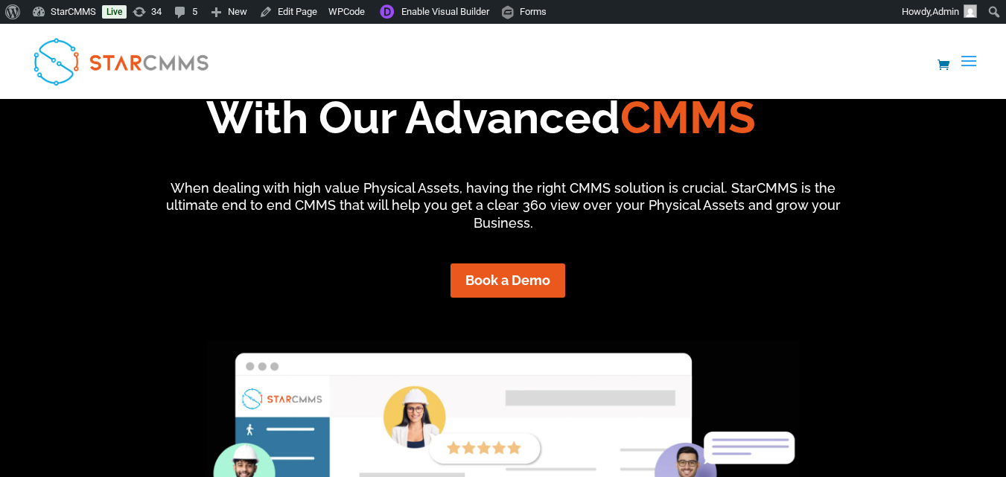
scroll to position [124, 226]
click at [0, 0] on link "العربية" at bounding box center [0, 0] width 0 height 0
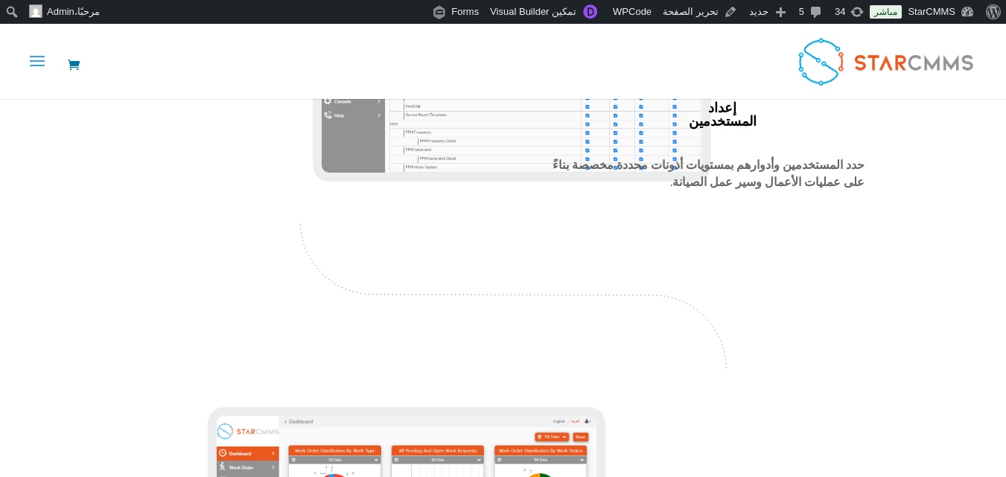
scroll to position [2054, 0]
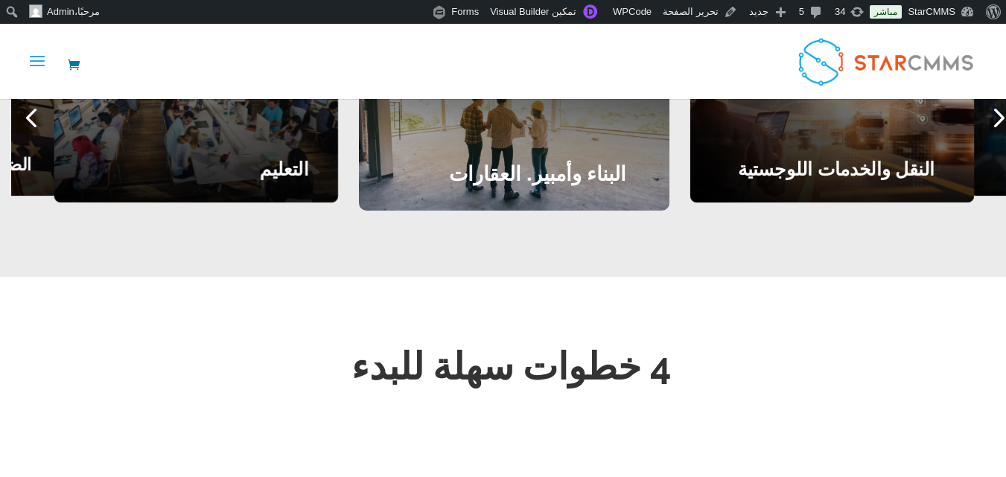
click at [0, 0] on link "استشارات الأصول" at bounding box center [0, 0] width 0 height 0
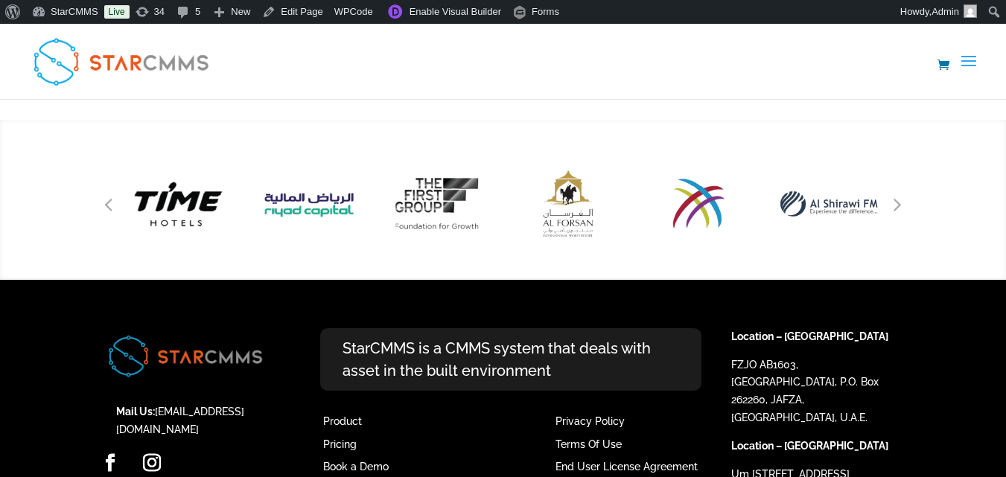
scroll to position [2923, 0]
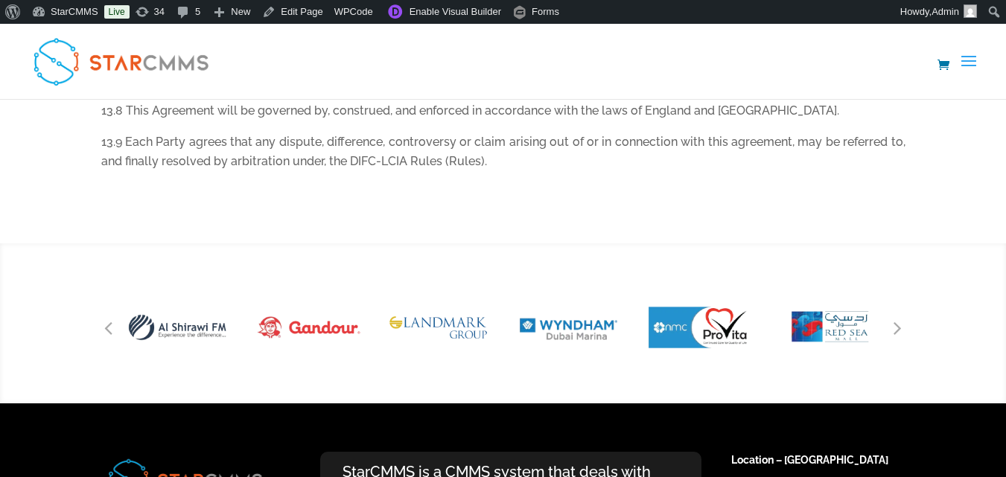
scroll to position [5524, 0]
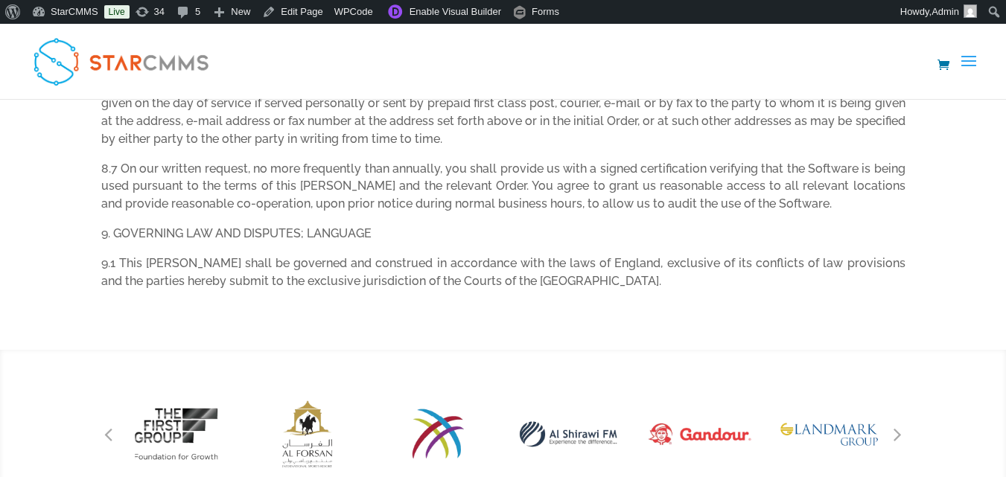
scroll to position [2308, 0]
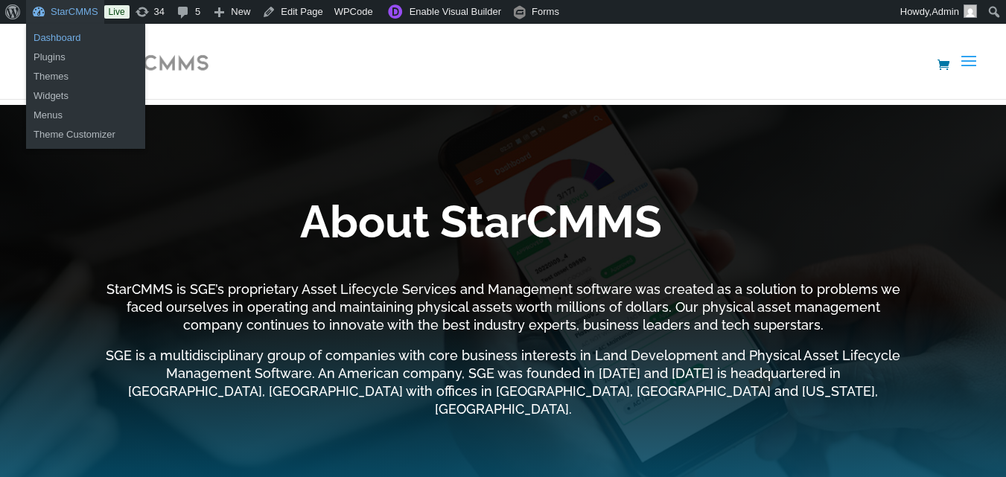
click at [60, 36] on link "Dashboard" at bounding box center [85, 37] width 119 height 19
